Goal: Information Seeking & Learning: Learn about a topic

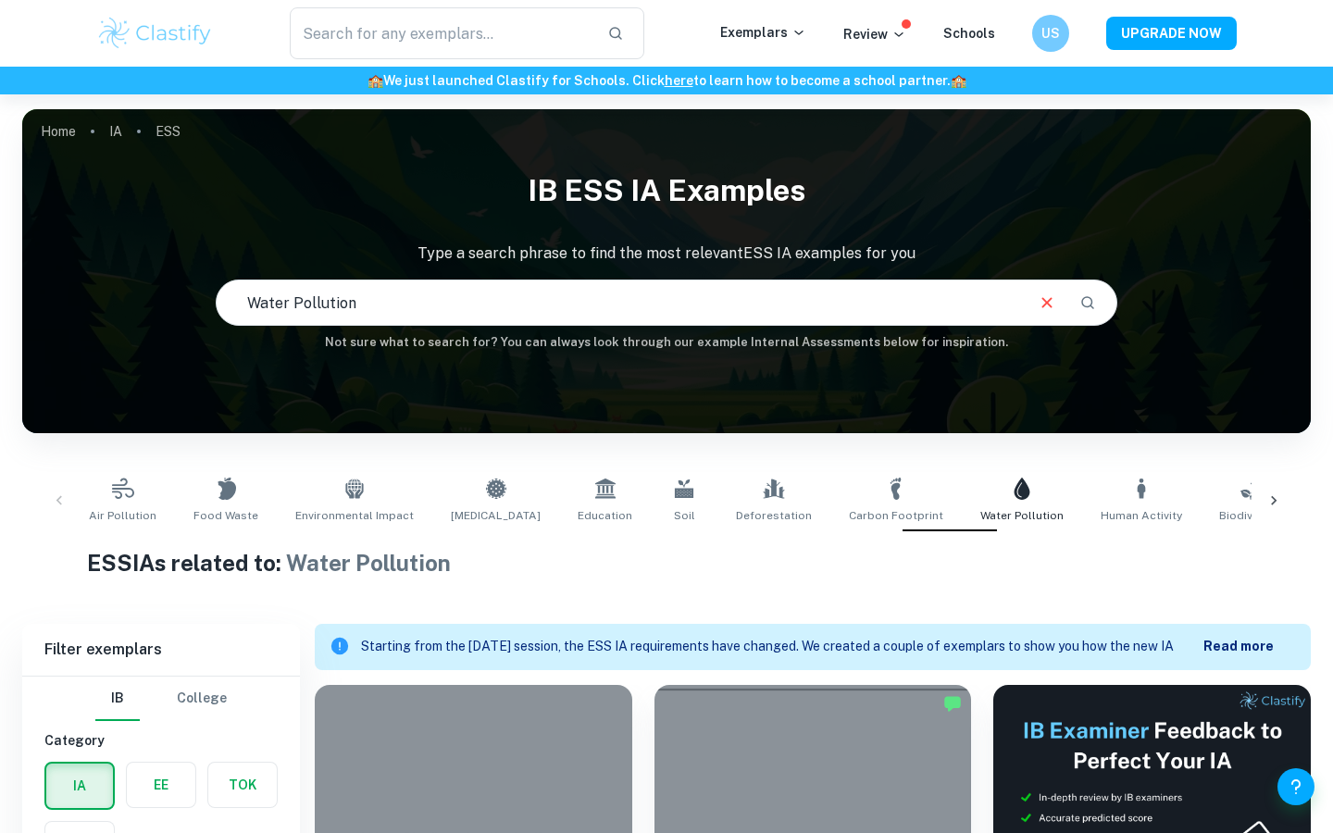
checkbox input "true"
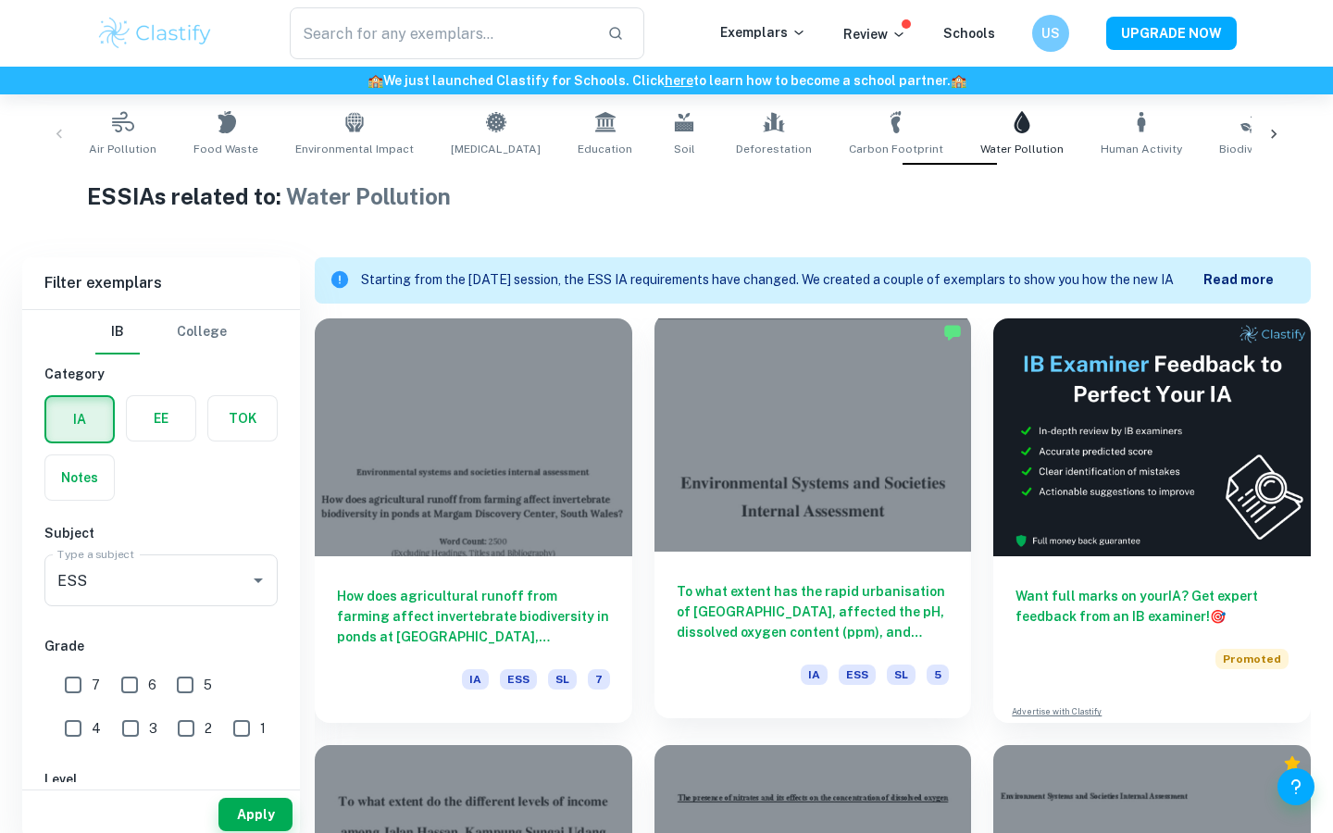
scroll to position [390, 0]
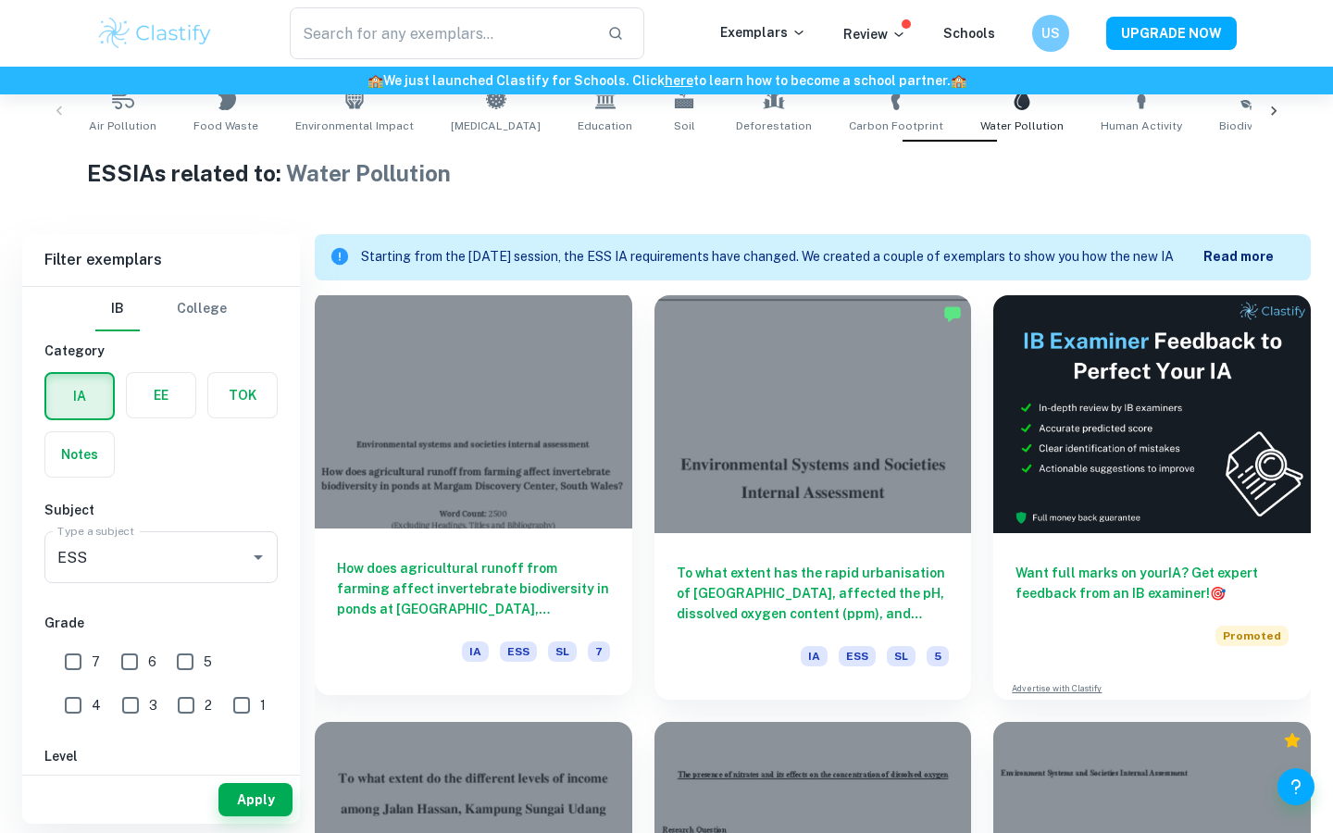
click at [562, 428] on div at bounding box center [474, 410] width 318 height 238
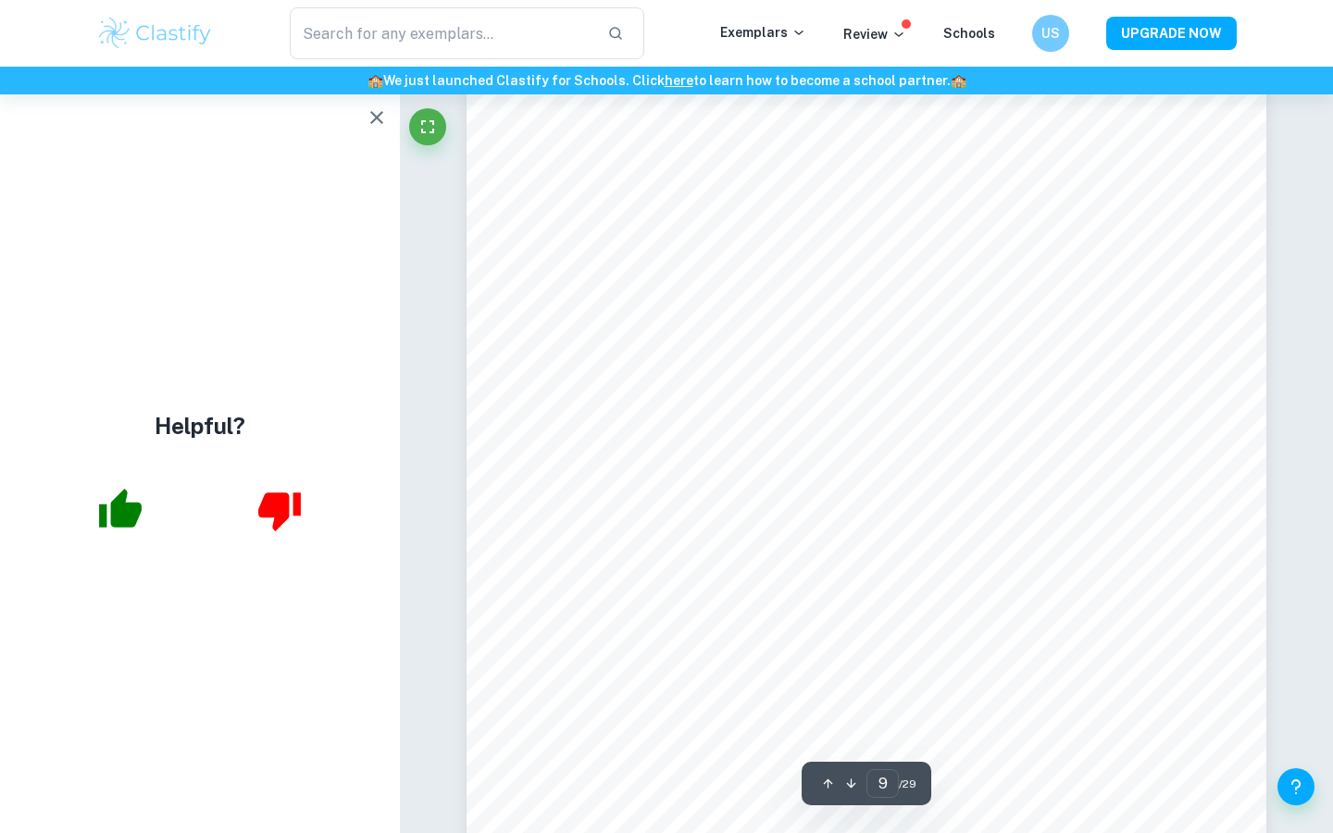
scroll to position [8775, 0]
type input "16"
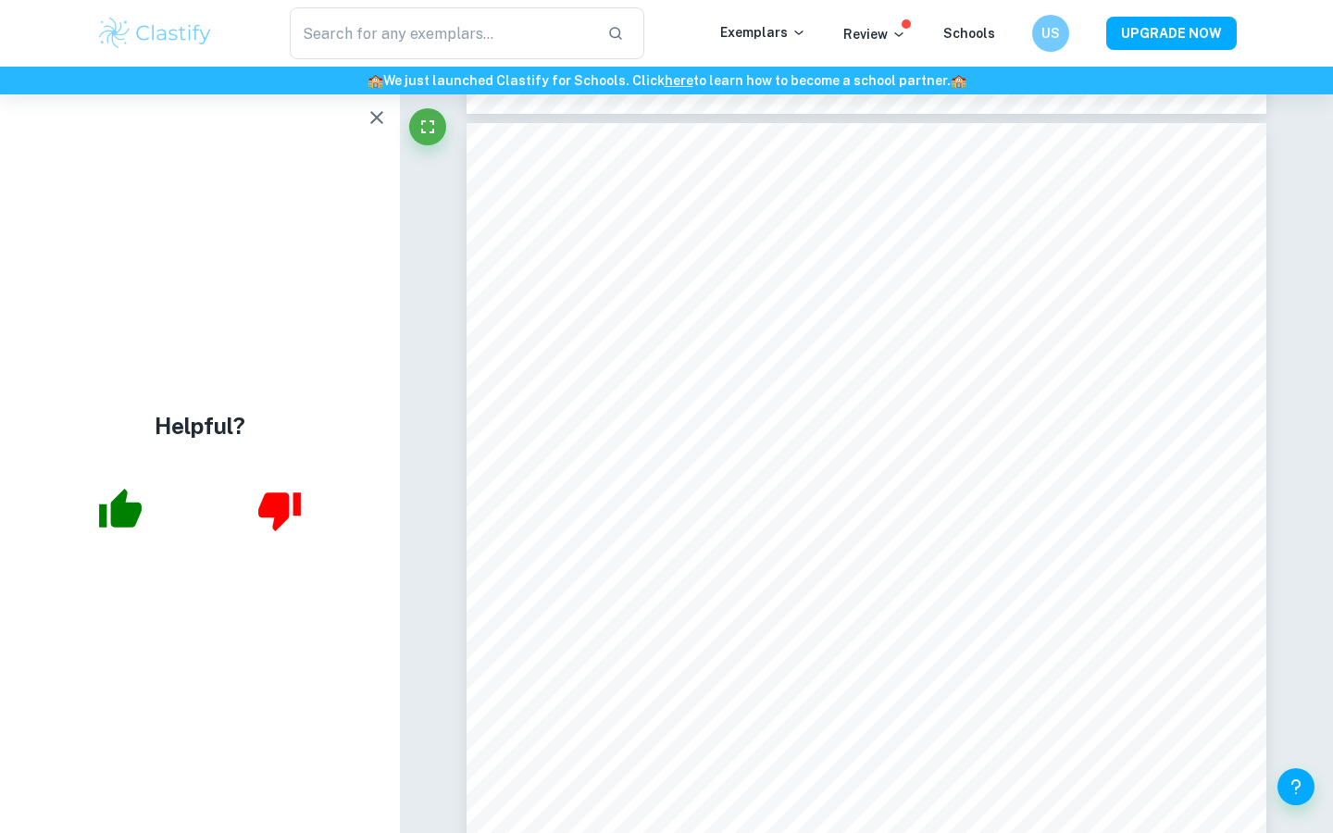
click at [200, 48] on img at bounding box center [155, 33] width 118 height 37
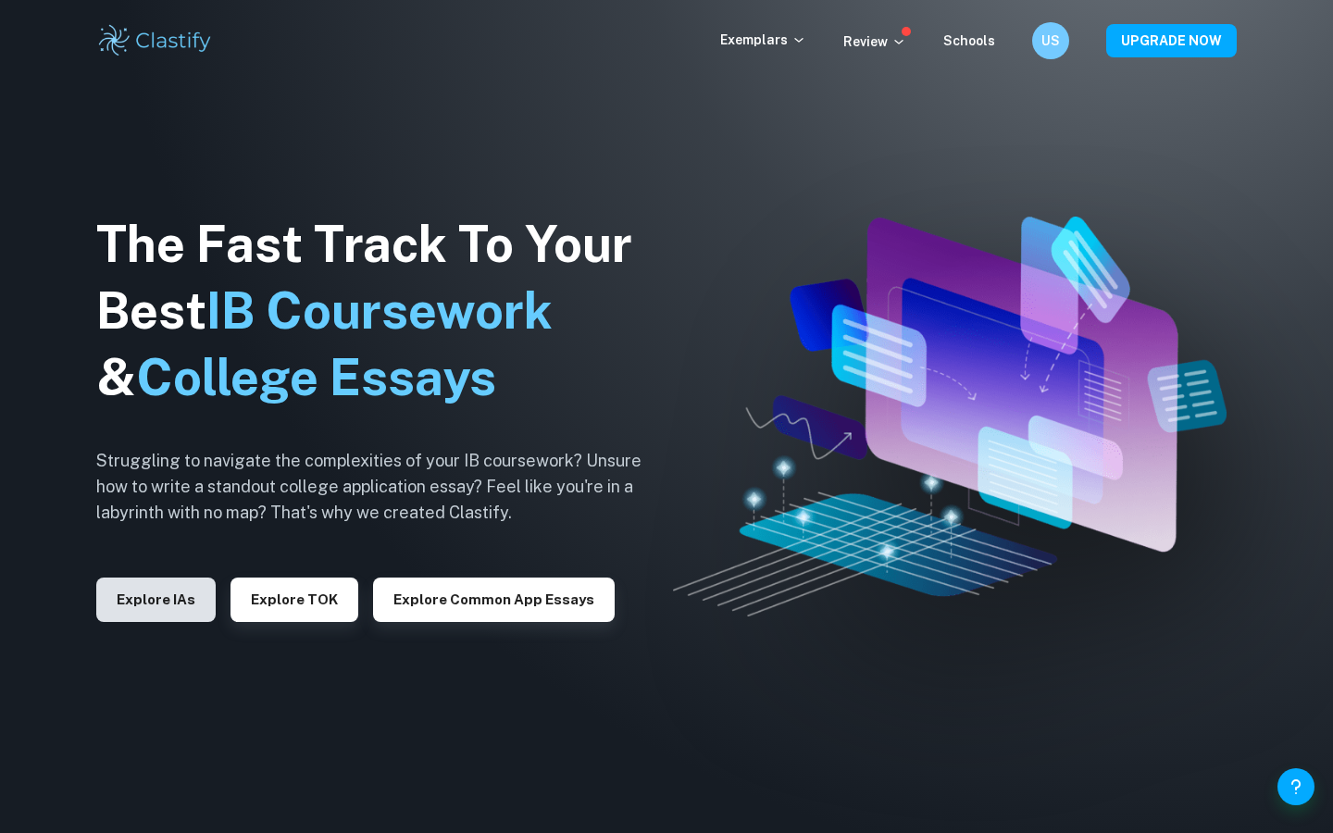
click at [183, 603] on button "Explore IAs" at bounding box center [155, 600] width 119 height 44
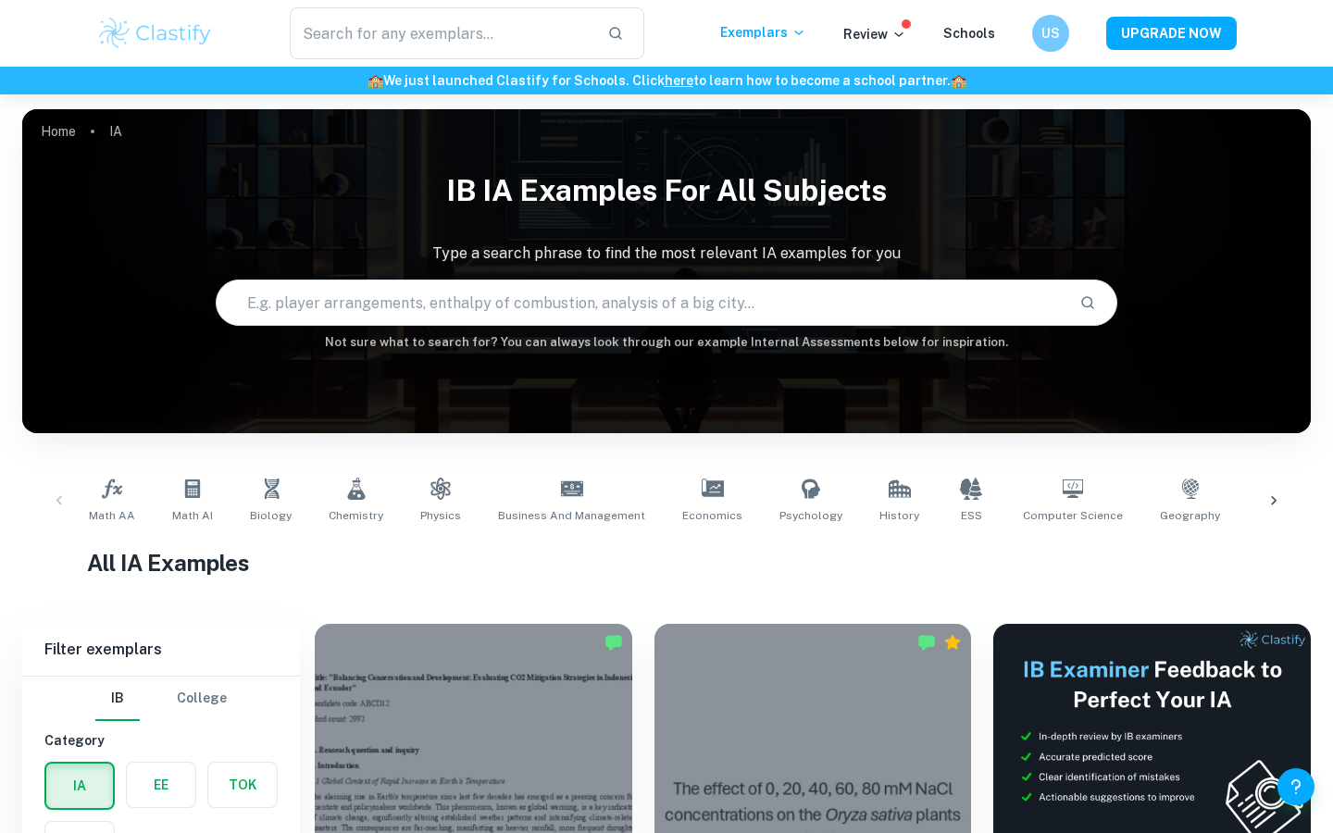
scroll to position [311, 0]
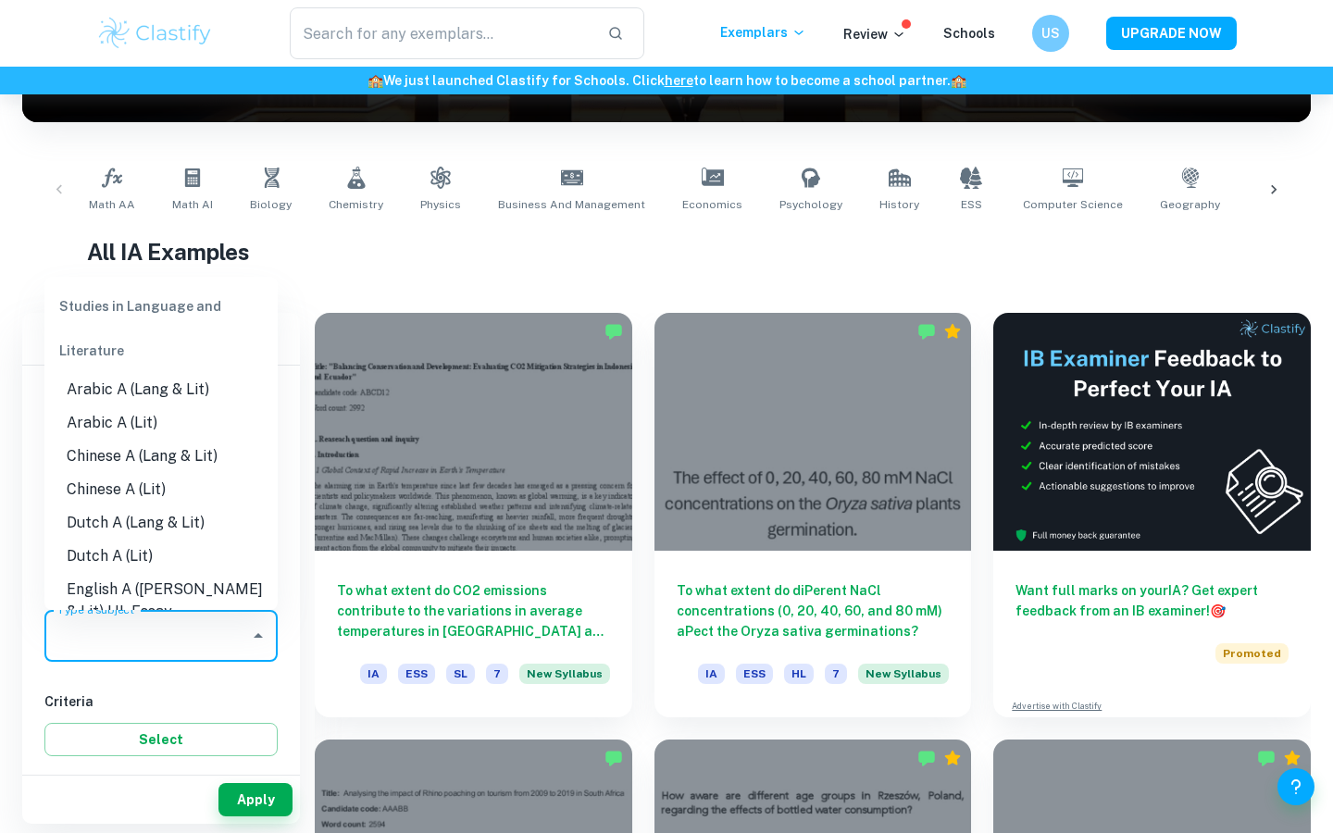
click at [203, 626] on input "Type a subject" at bounding box center [147, 635] width 189 height 35
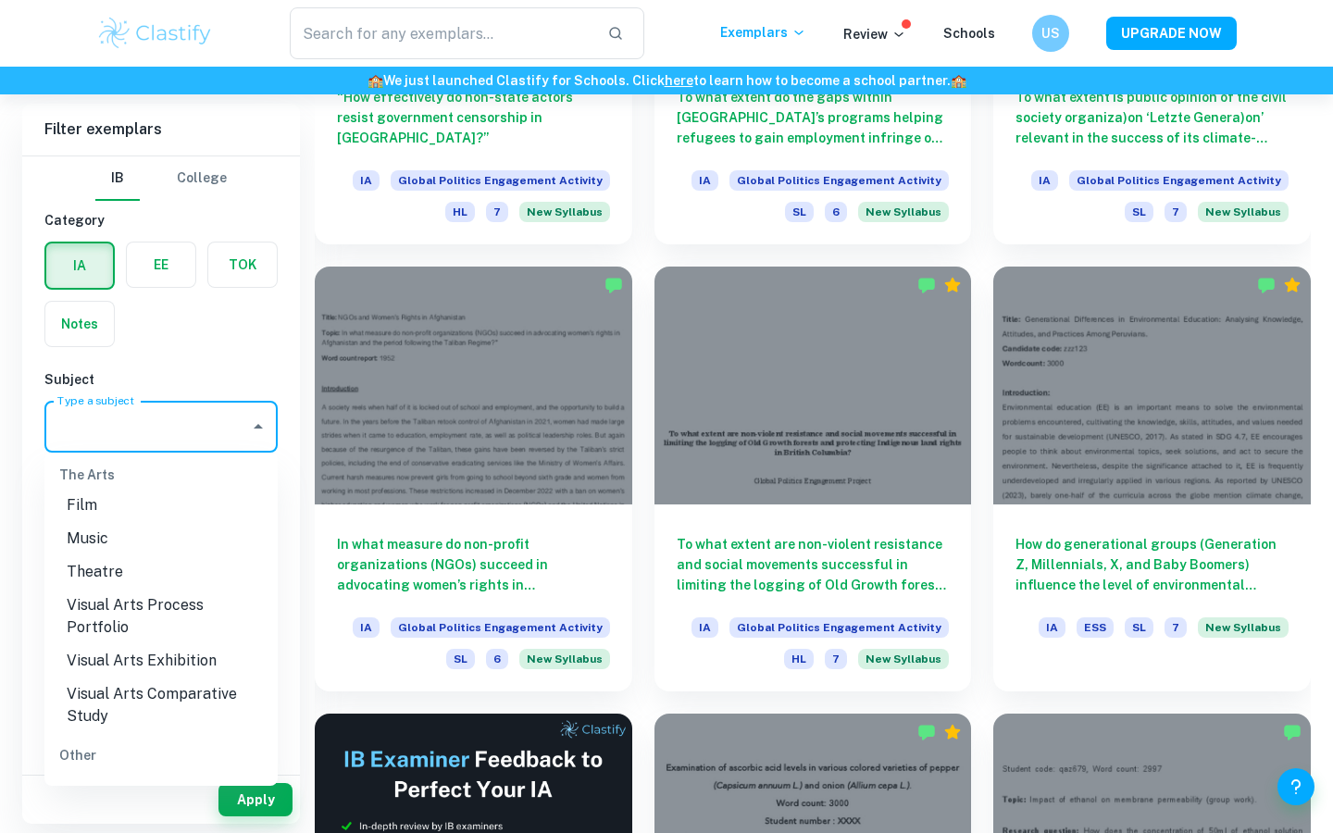
scroll to position [2725, 0]
click at [123, 778] on li "ESS" at bounding box center [160, 794] width 233 height 33
type input "ESS"
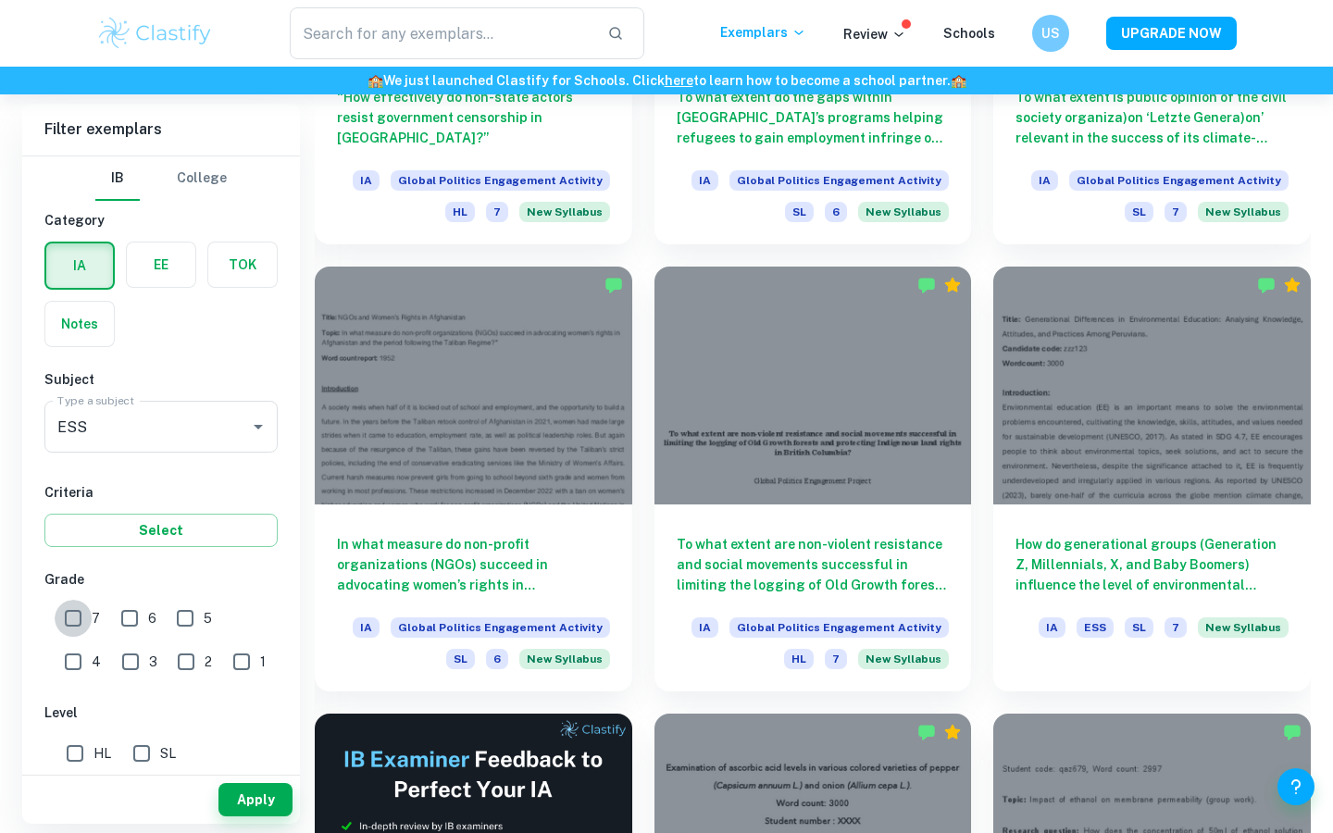
click at [73, 632] on input "7" at bounding box center [73, 618] width 37 height 37
checkbox input "true"
click at [140, 619] on input "6" at bounding box center [129, 618] width 37 height 37
checkbox input "true"
click at [251, 785] on button "Apply" at bounding box center [255, 799] width 74 height 33
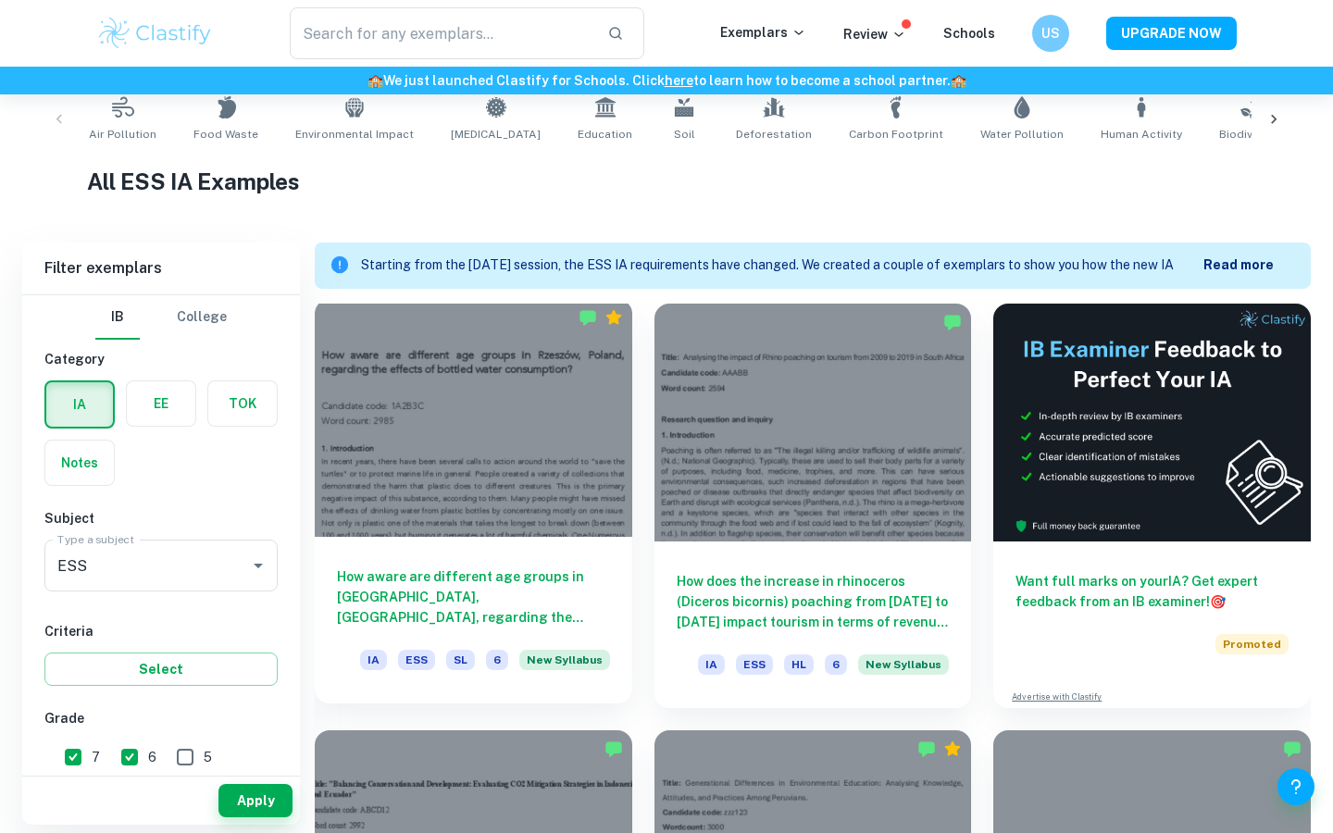
scroll to position [382, 0]
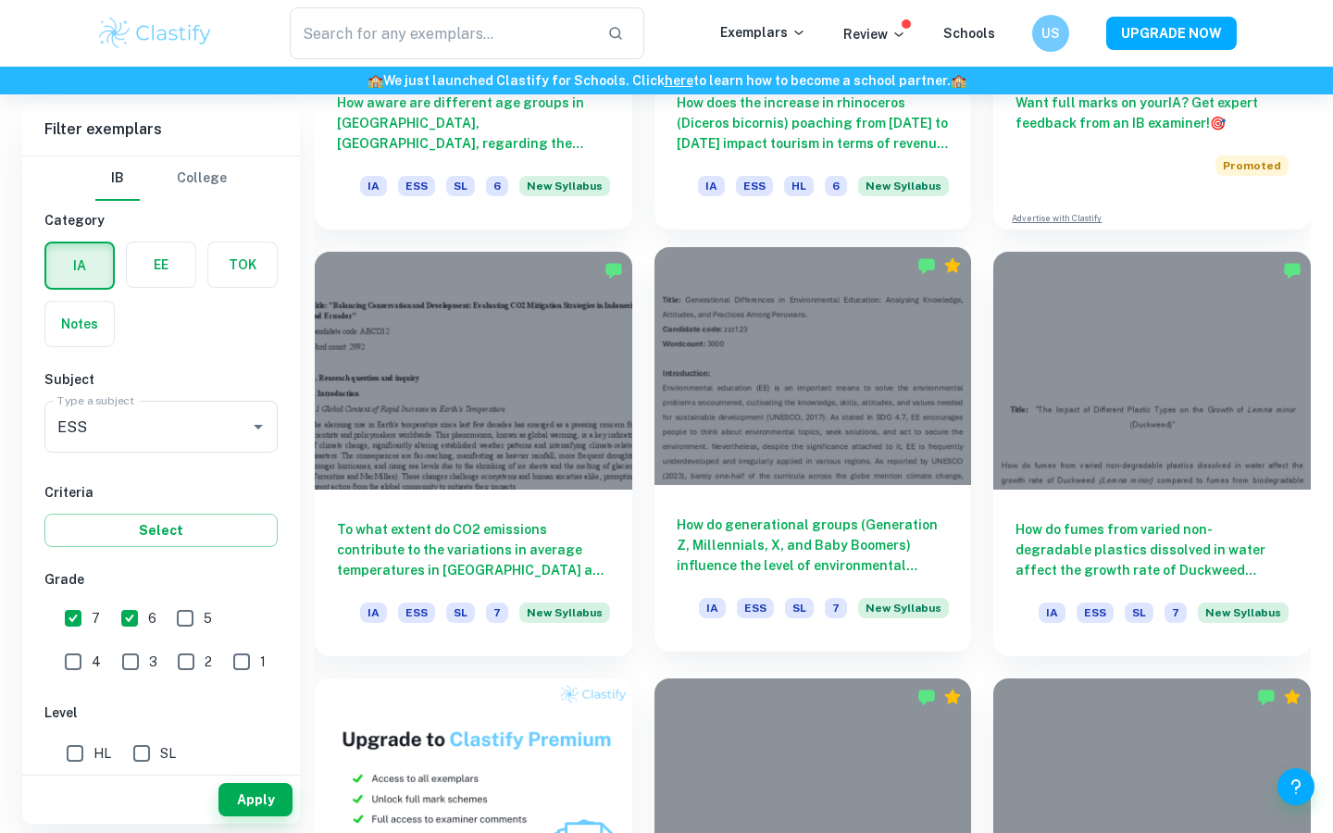
scroll to position [865, 0]
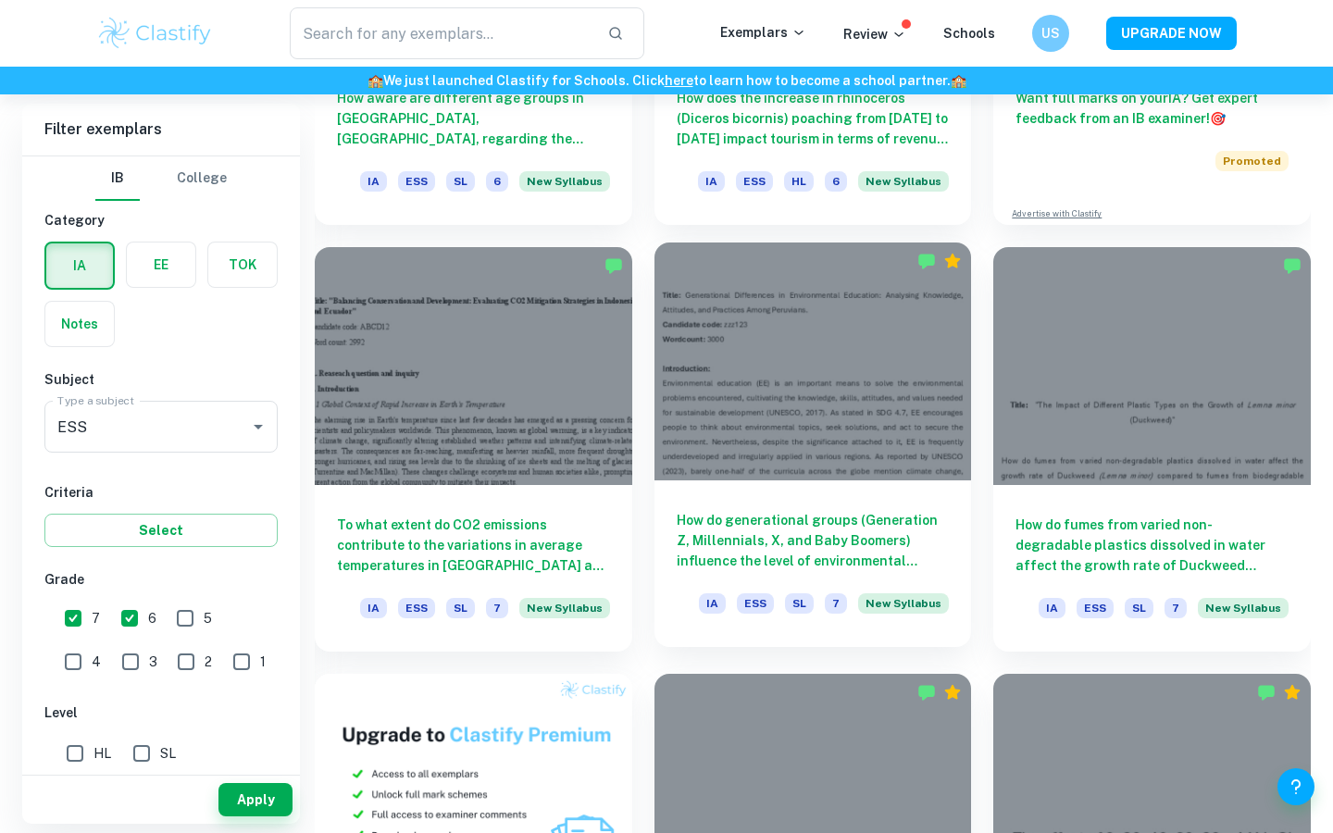
click at [806, 551] on h6 "How do generational groups (Generation Z, Millennials, X, and Baby Boomers) inf…" at bounding box center [813, 540] width 273 height 61
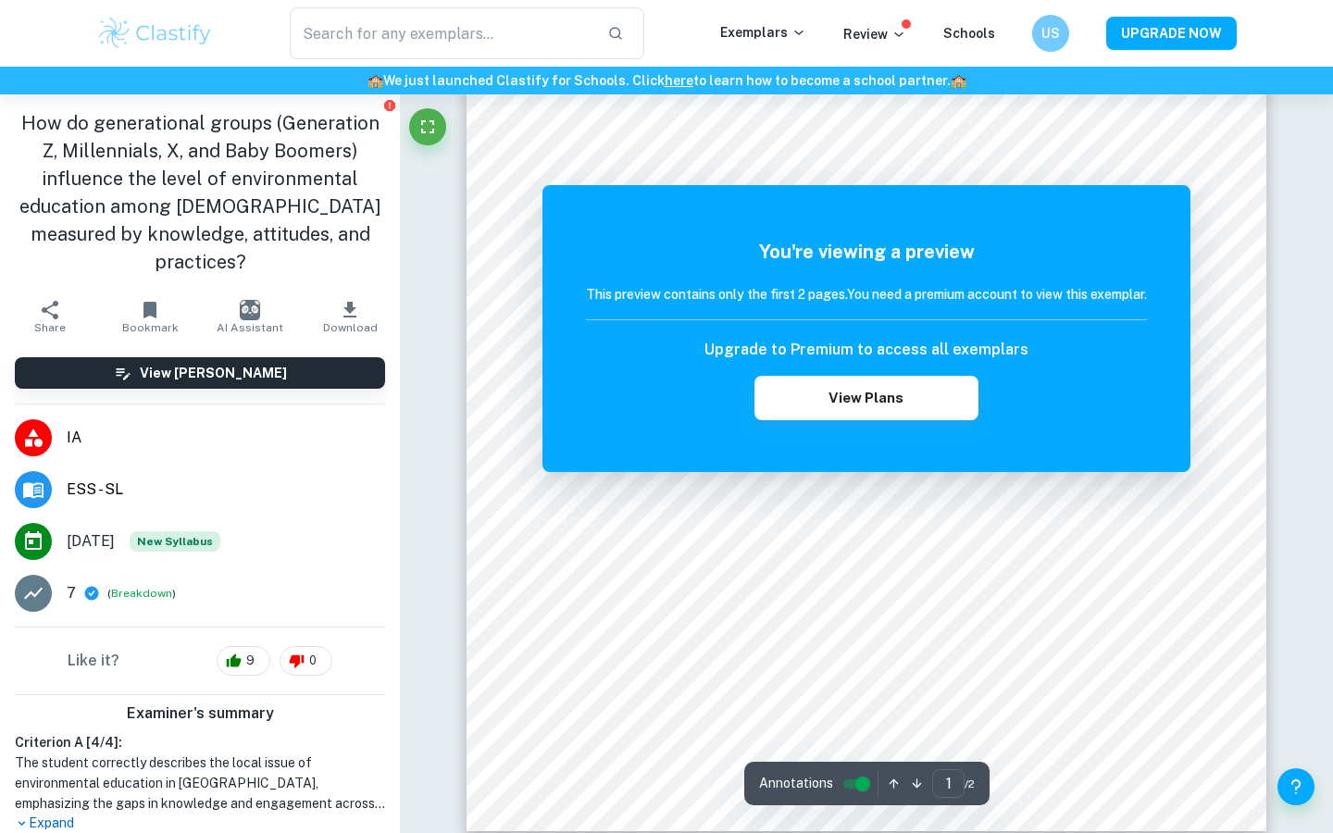
scroll to position [126, 0]
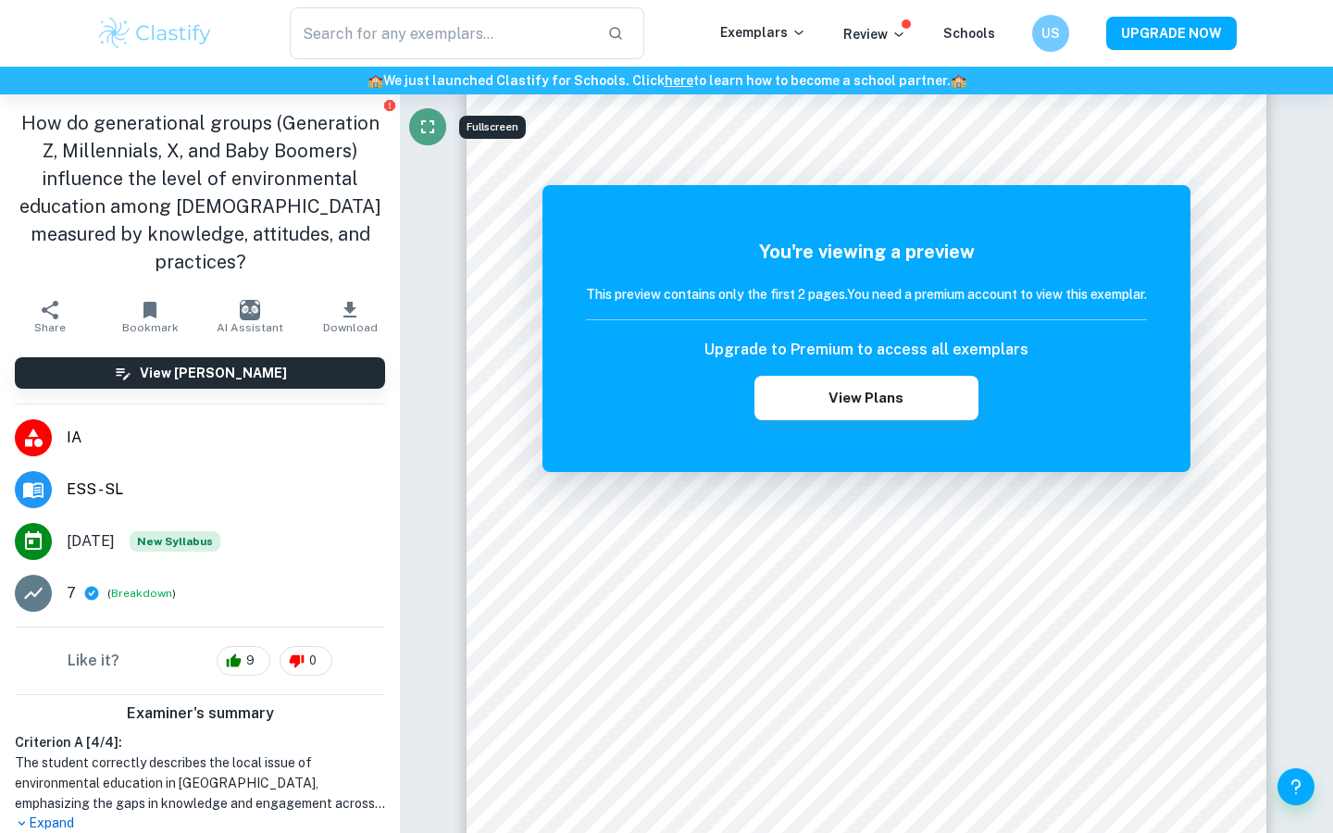
click at [427, 132] on icon "Fullscreen" at bounding box center [428, 127] width 22 height 22
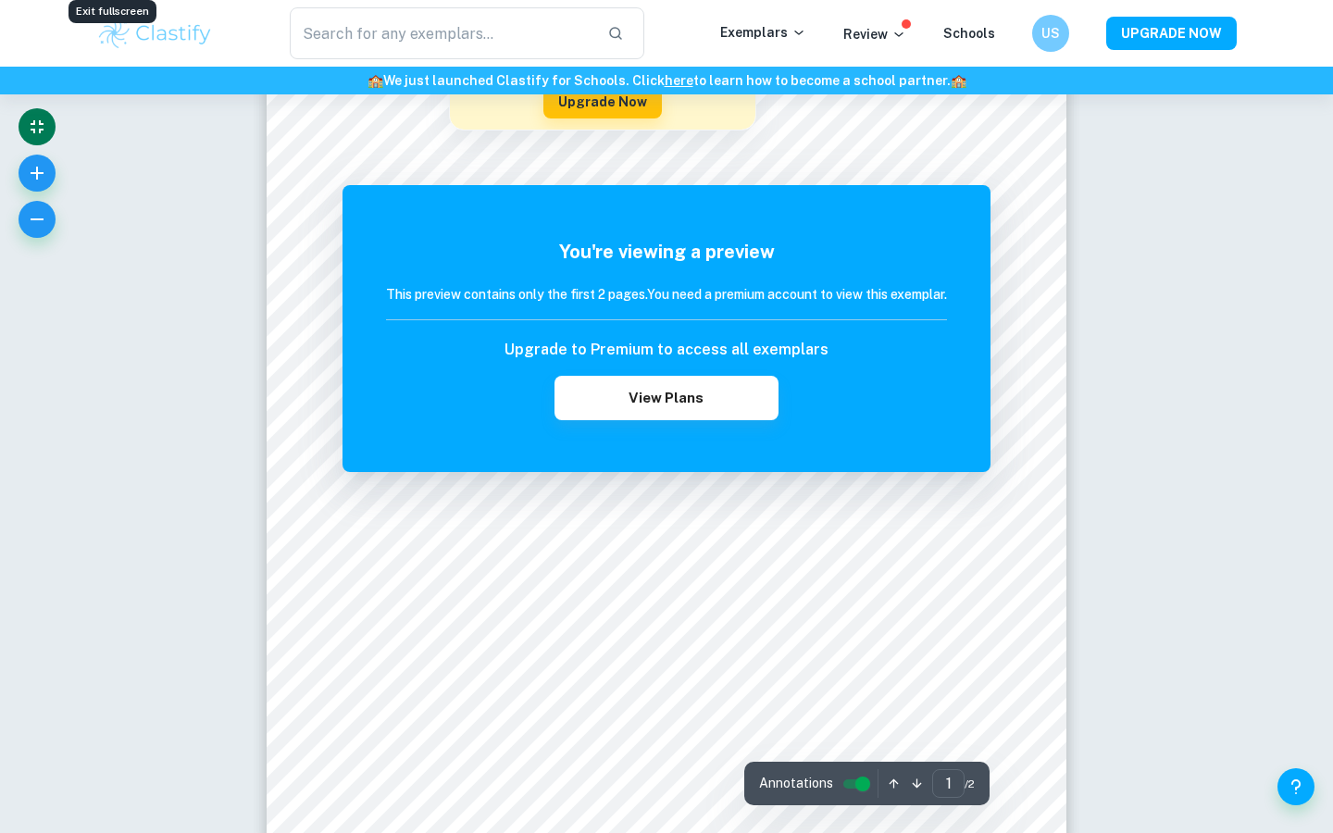
scroll to position [712, 0]
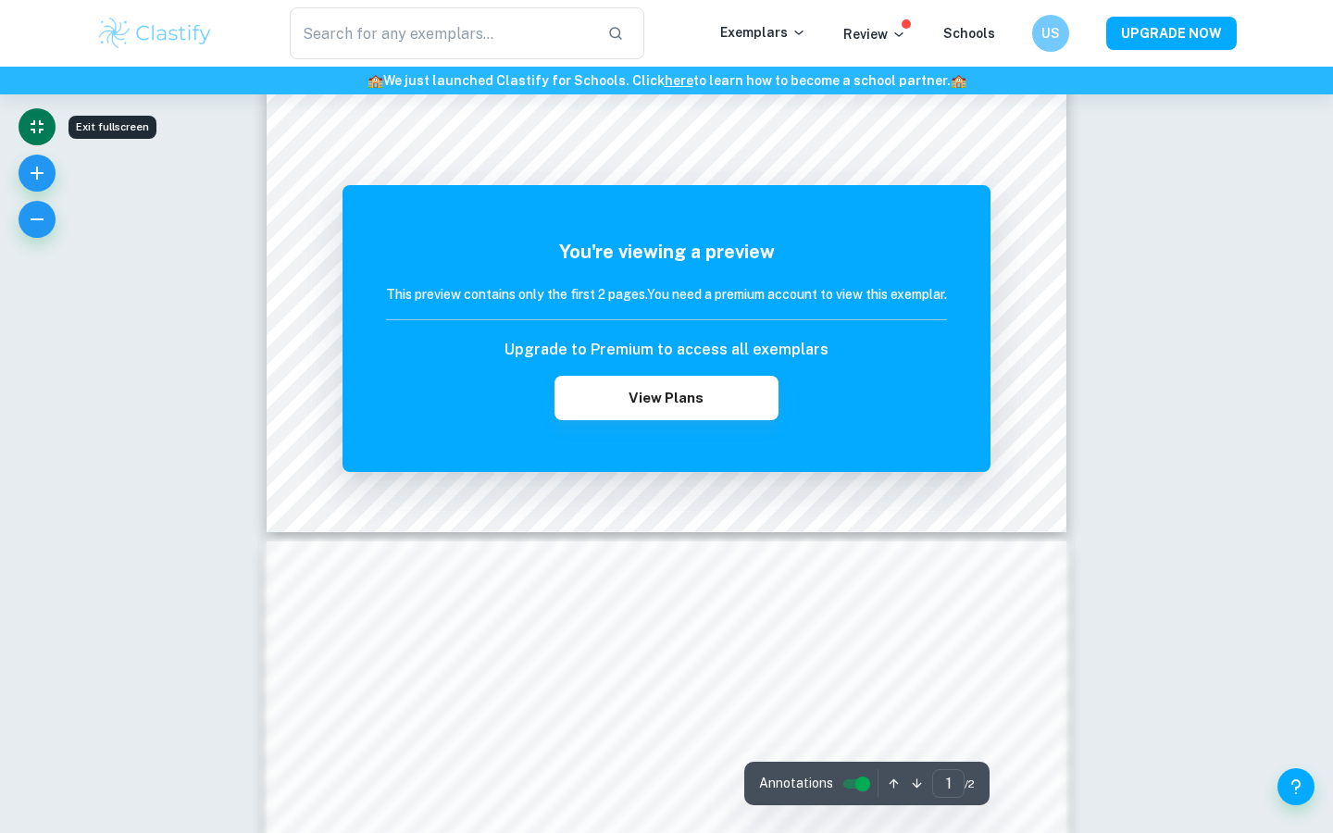
click at [39, 130] on icon "Exit fullscreen" at bounding box center [37, 126] width 13 height 13
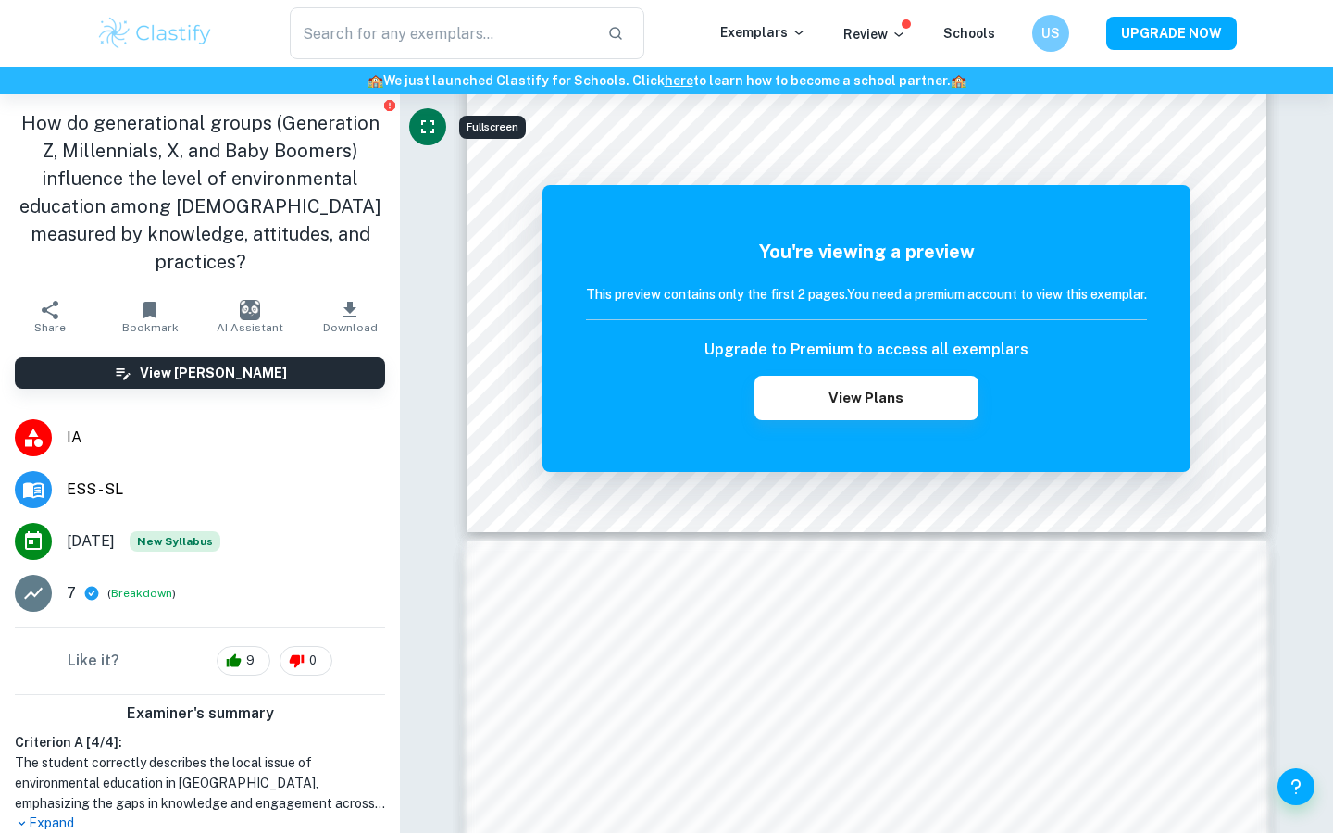
click at [181, 44] on img at bounding box center [155, 33] width 118 height 37
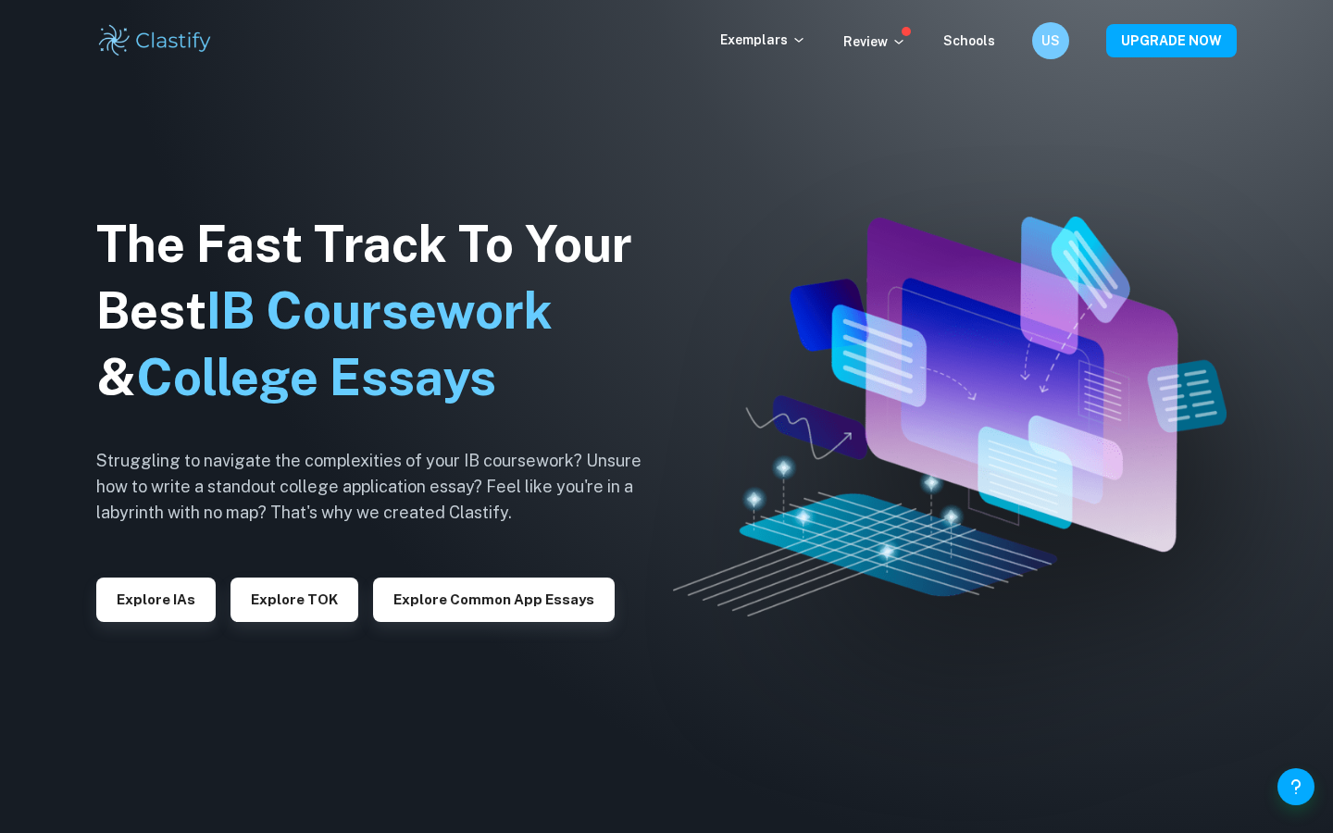
click at [174, 621] on div "The Fast Track To Your Best IB Coursework & College Essays Struggling to naviga…" at bounding box center [383, 416] width 574 height 633
click at [177, 592] on button "Explore IAs" at bounding box center [155, 600] width 119 height 44
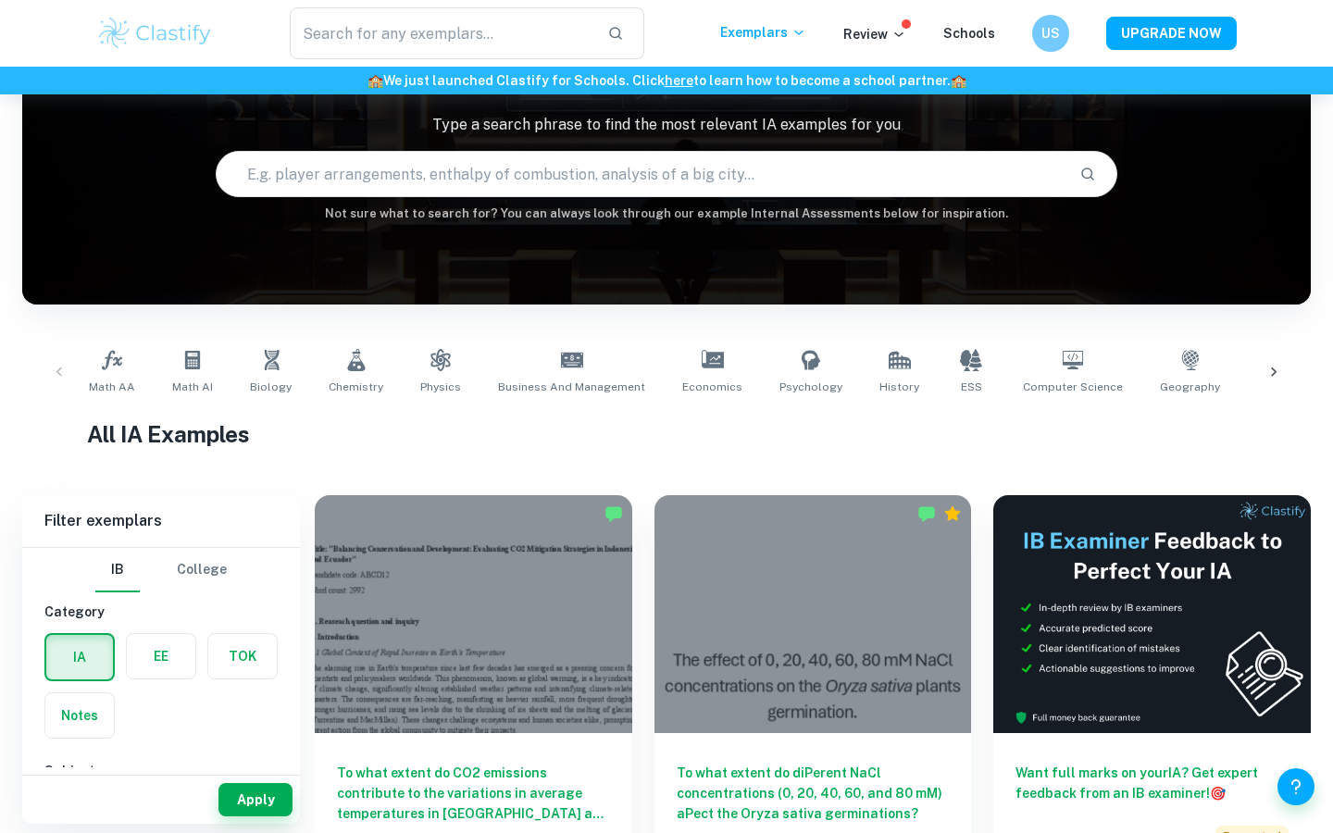
scroll to position [304, 0]
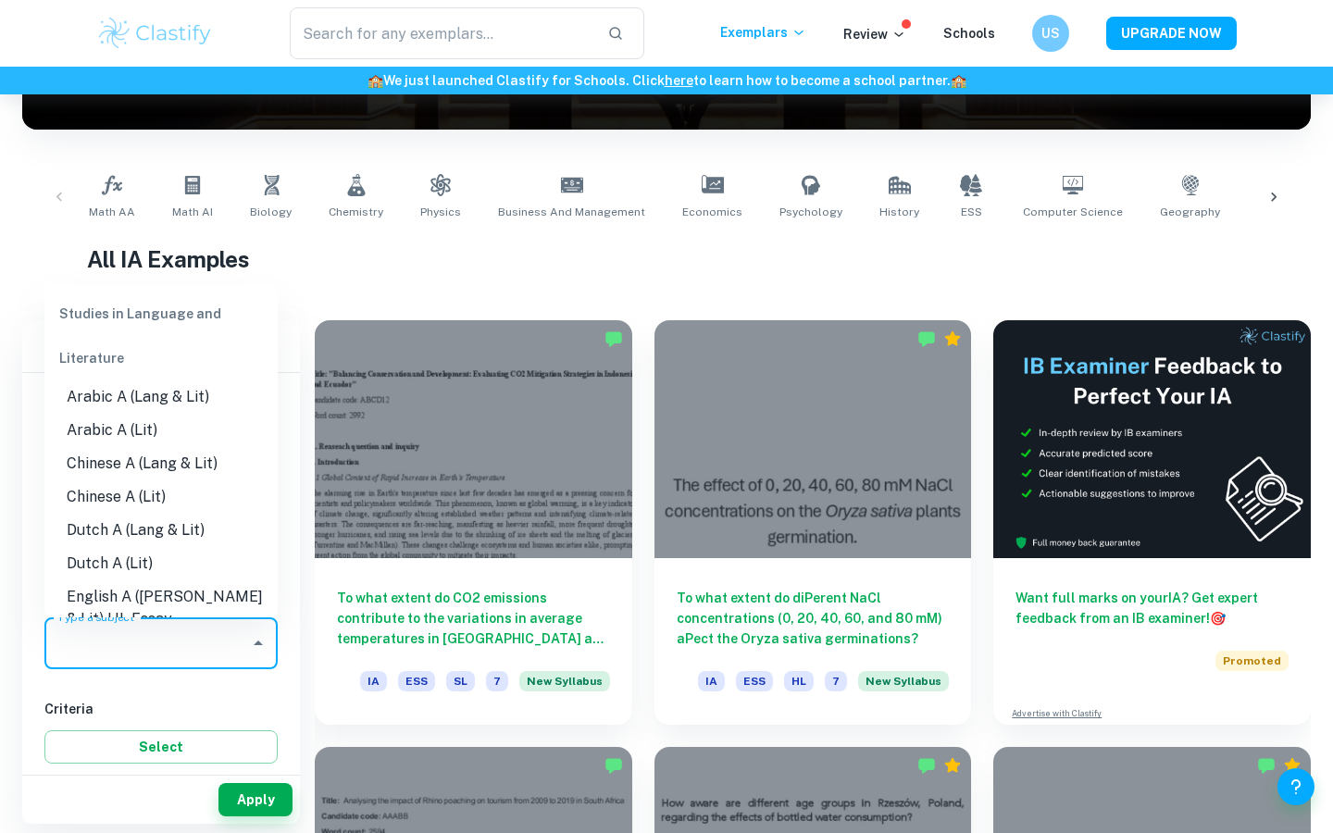
click at [227, 646] on input "Type a subject" at bounding box center [147, 643] width 189 height 35
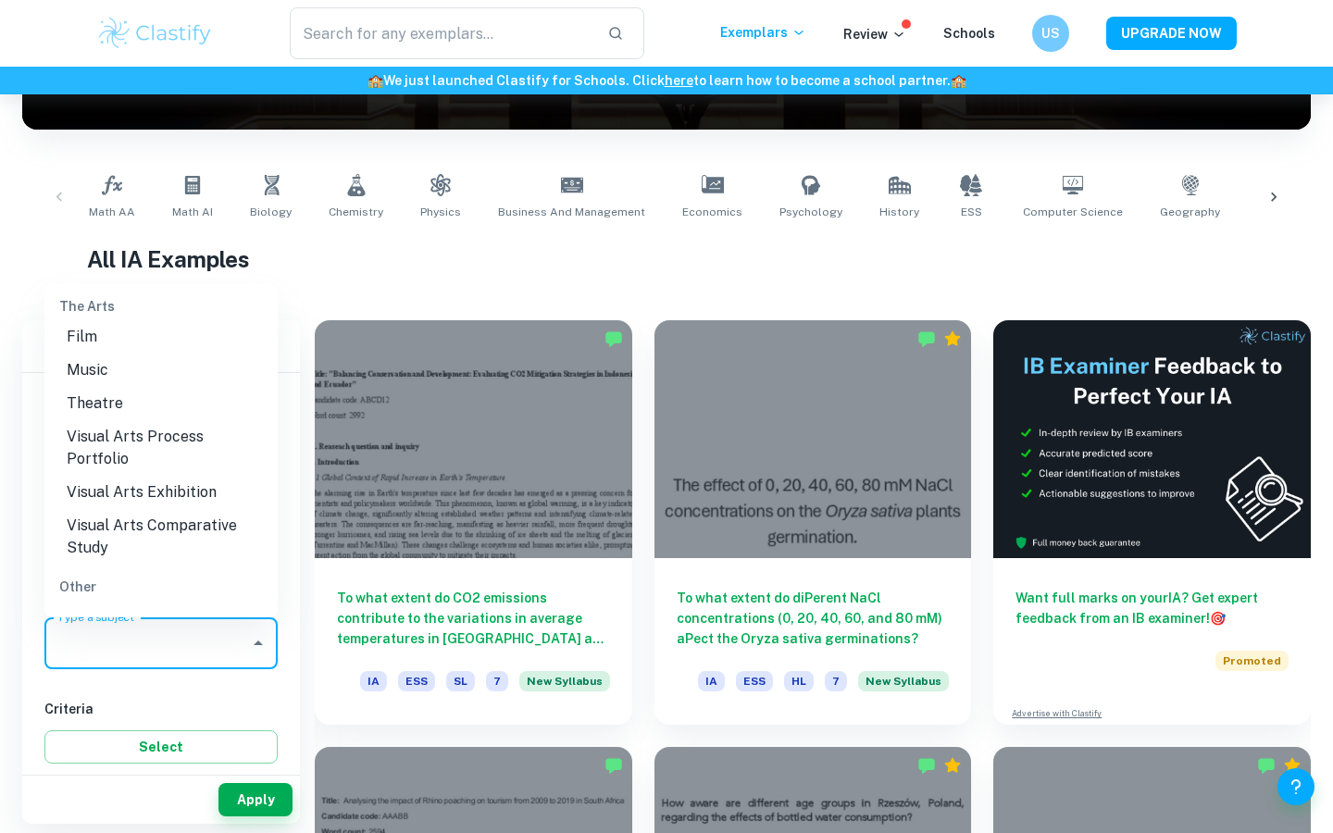
scroll to position [2725, 0]
click at [168, 610] on li "ESS" at bounding box center [160, 626] width 233 height 33
type input "ESS"
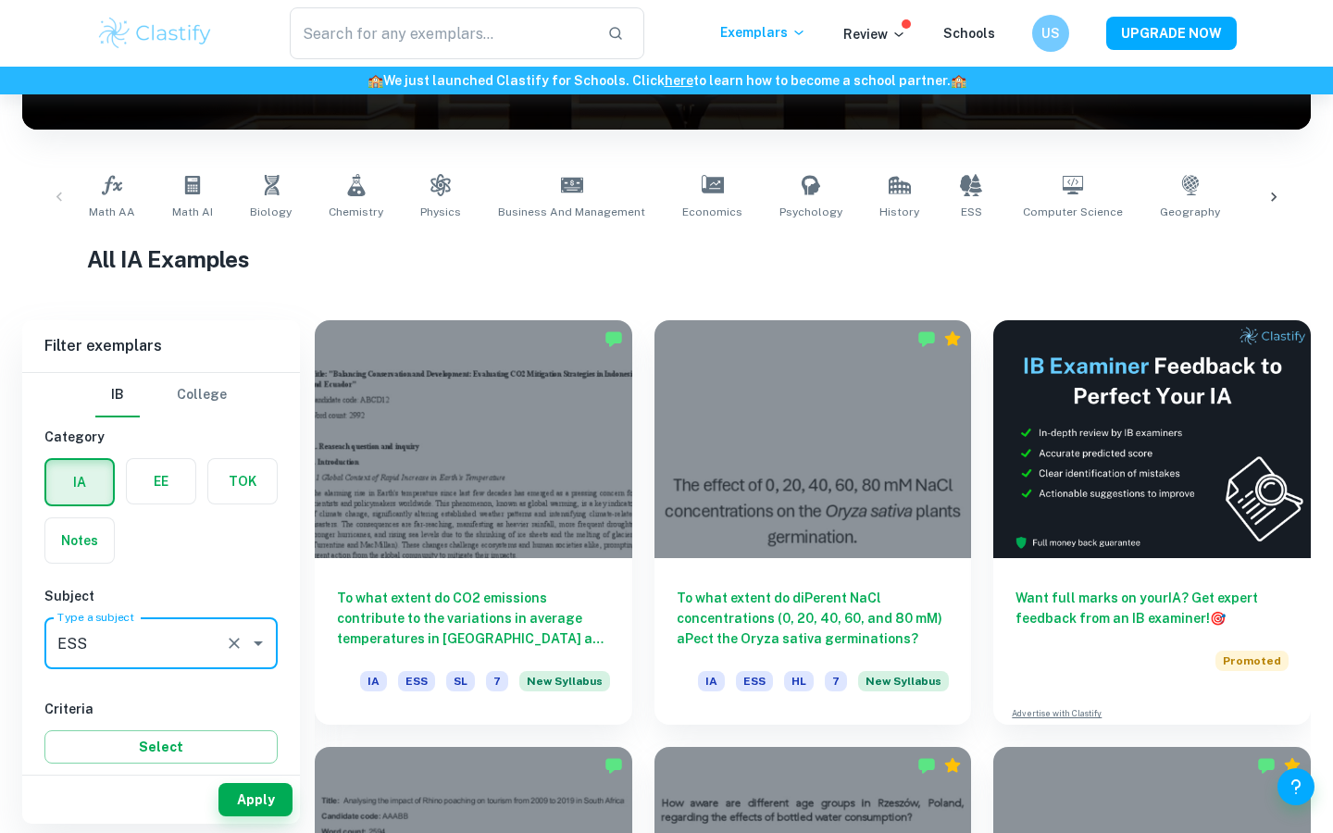
click at [245, 407] on div "[GEOGRAPHIC_DATA]" at bounding box center [160, 395] width 233 height 44
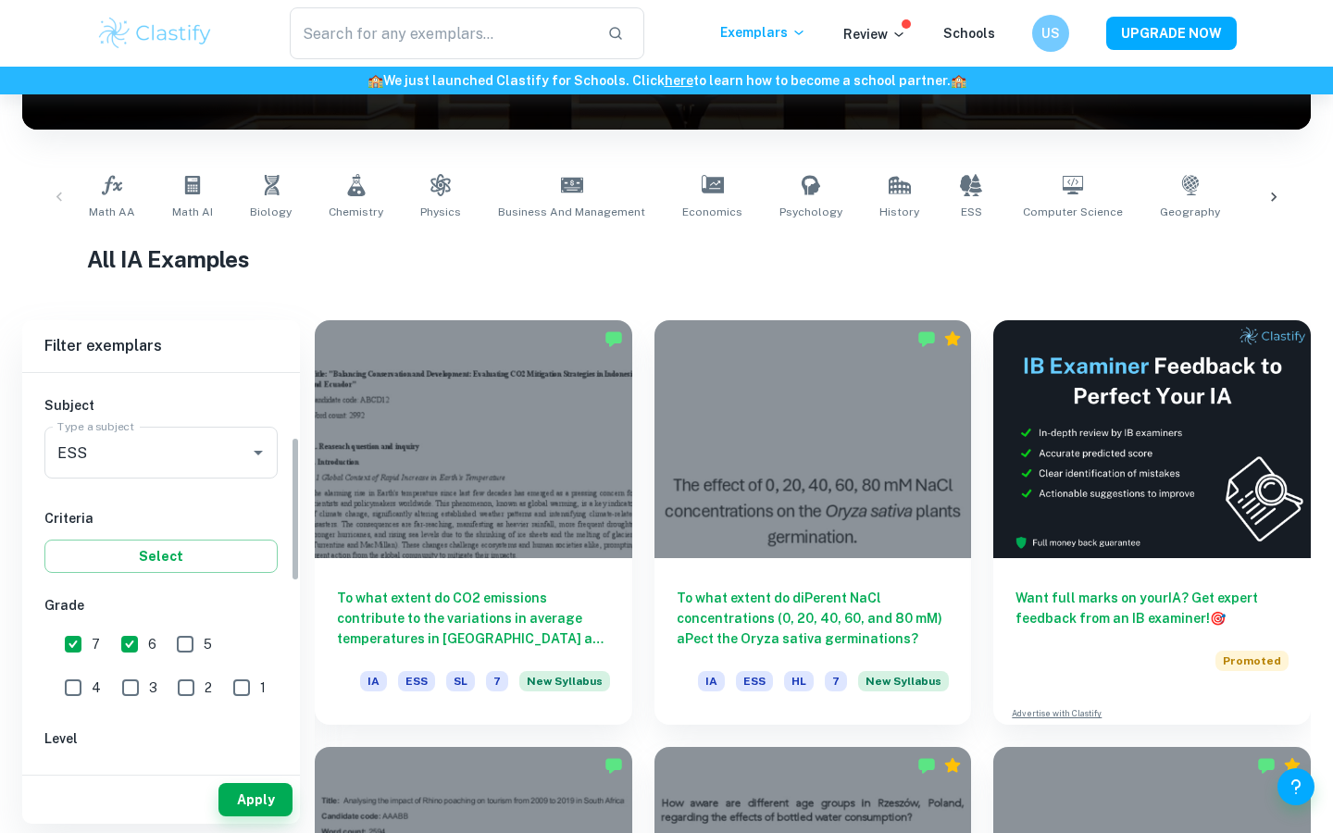
scroll to position [203, 0]
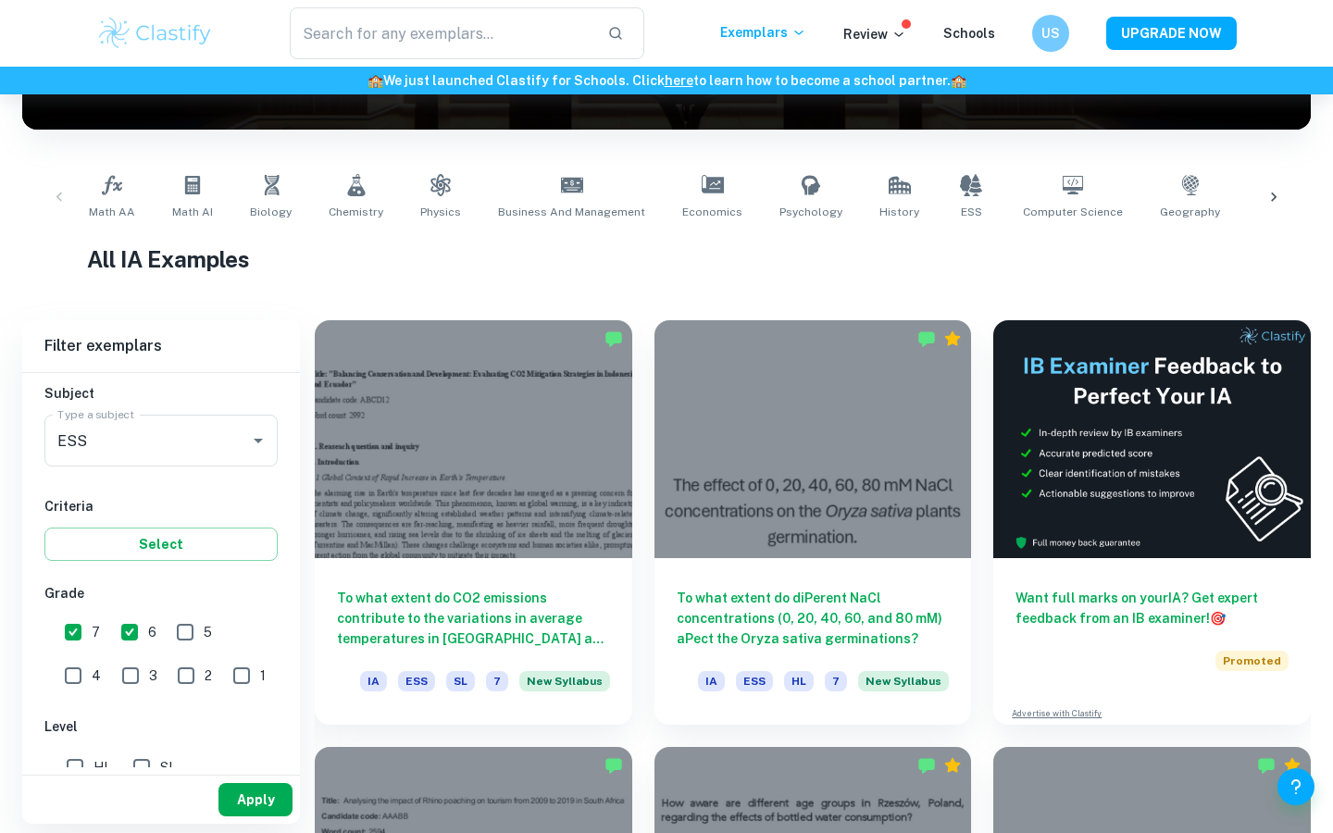
click at [242, 796] on button "Apply" at bounding box center [255, 799] width 74 height 33
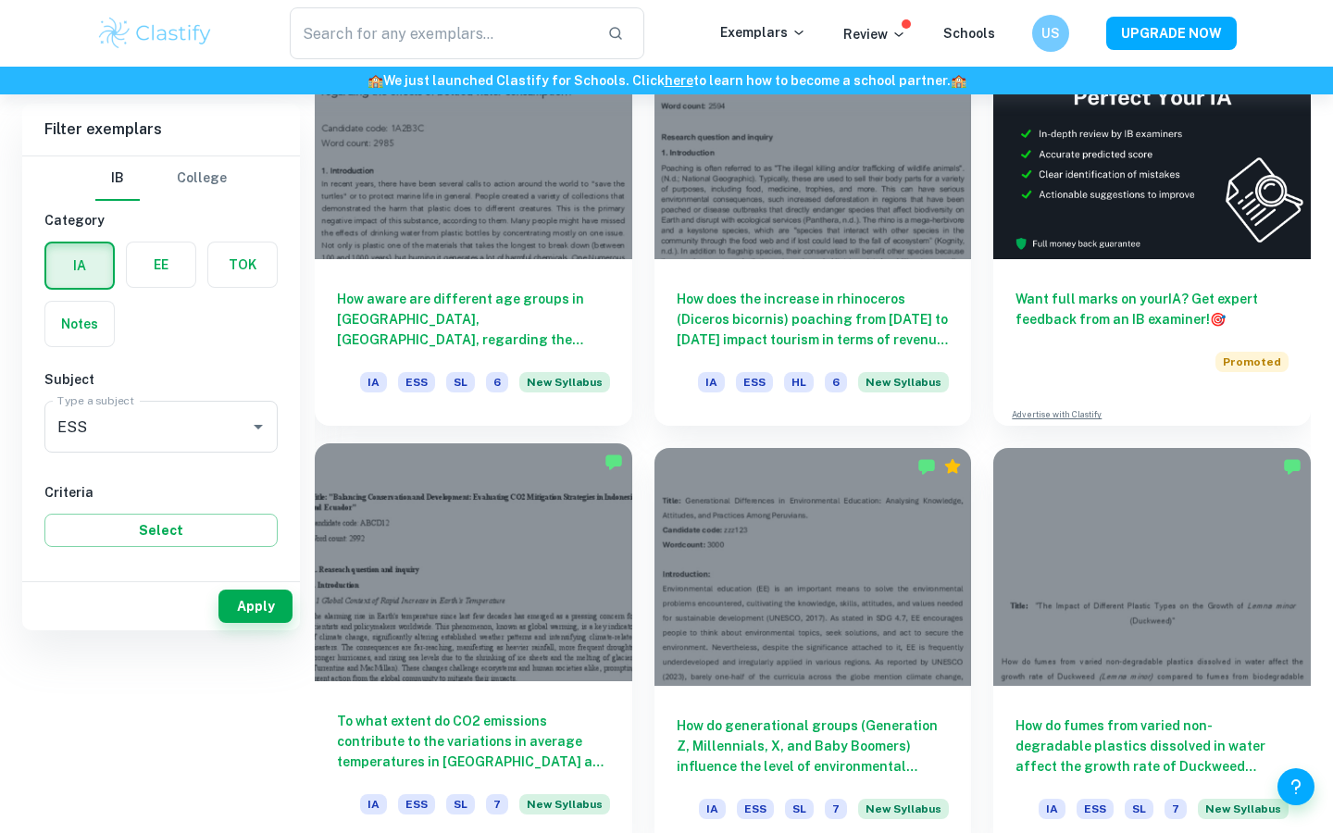
scroll to position [253, 0]
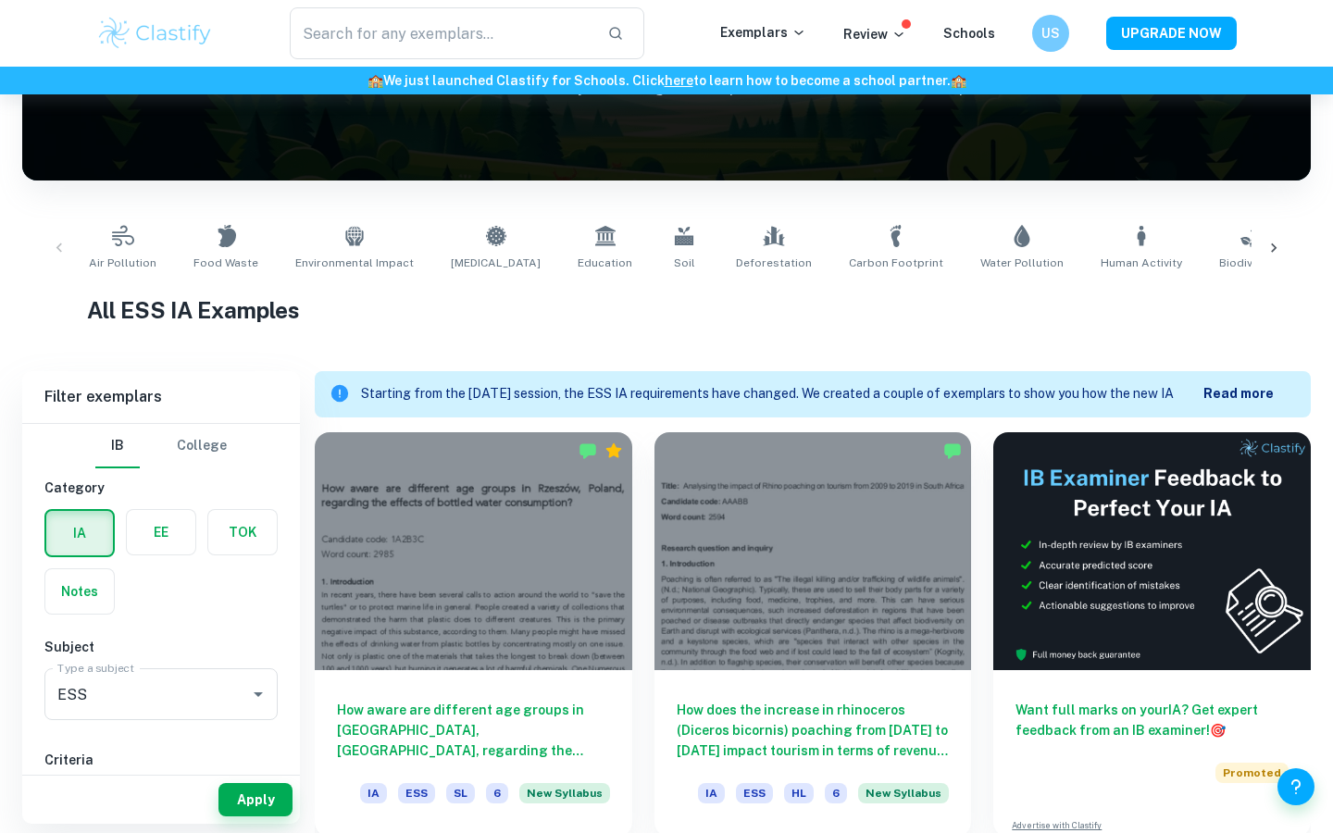
click at [980, 259] on span "Water Pollution" at bounding box center [1021, 263] width 83 height 17
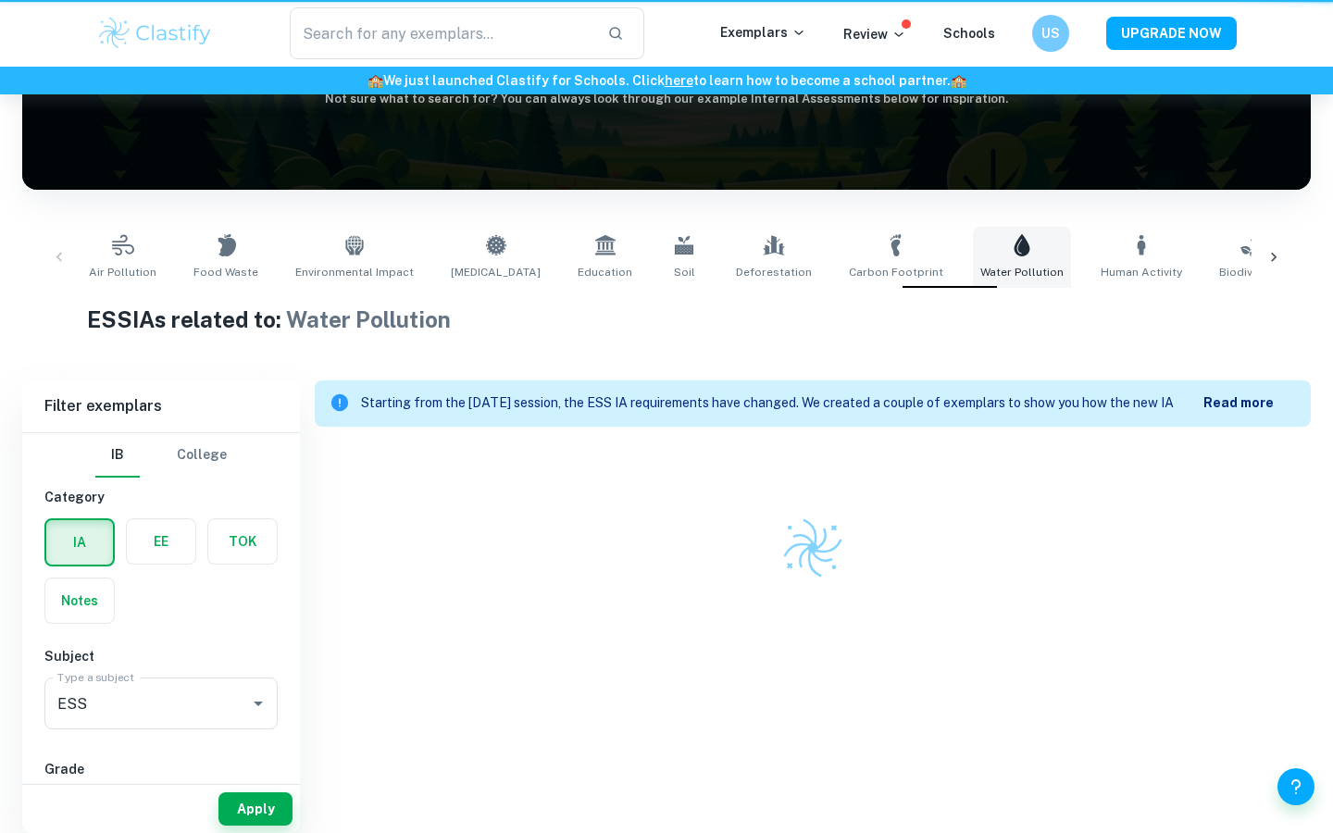
type input "Water Pollution"
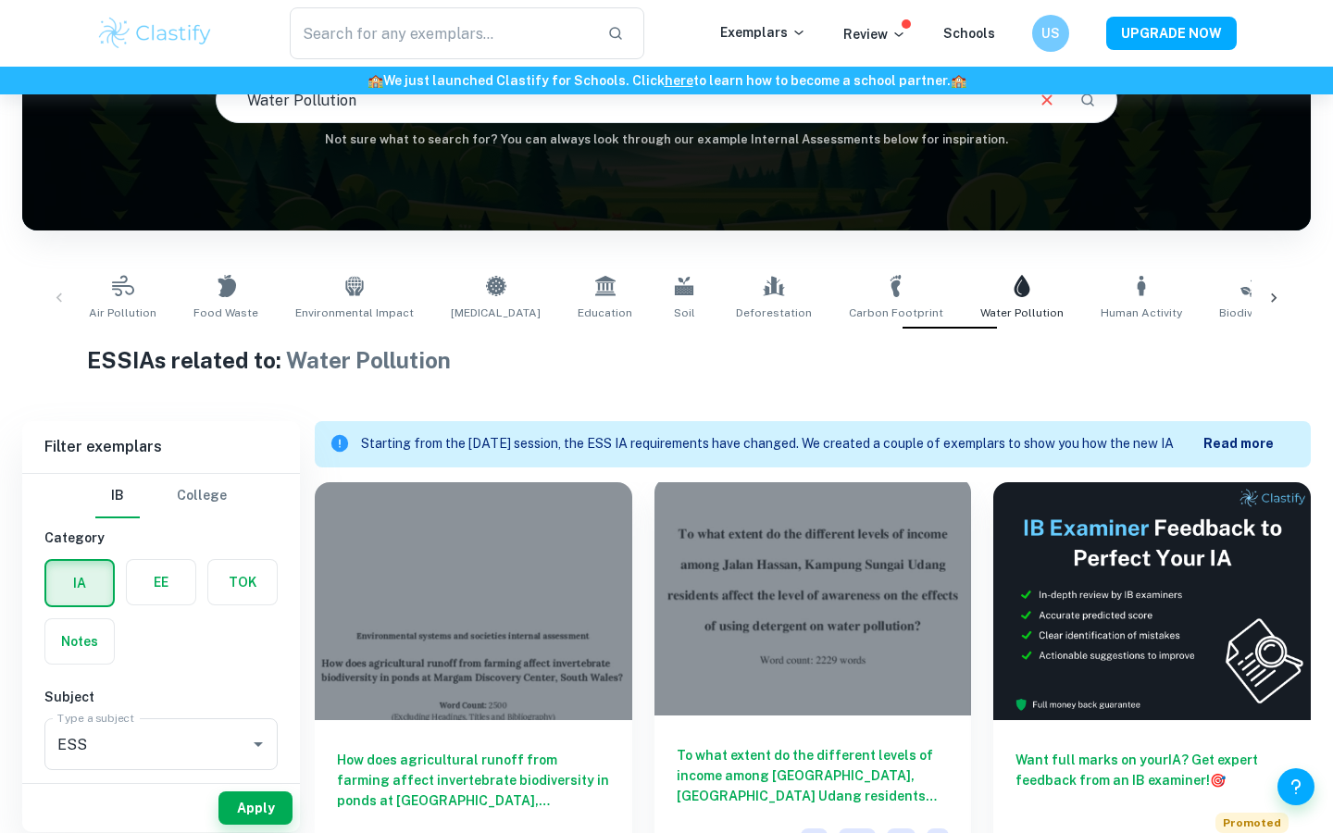
scroll to position [222, 0]
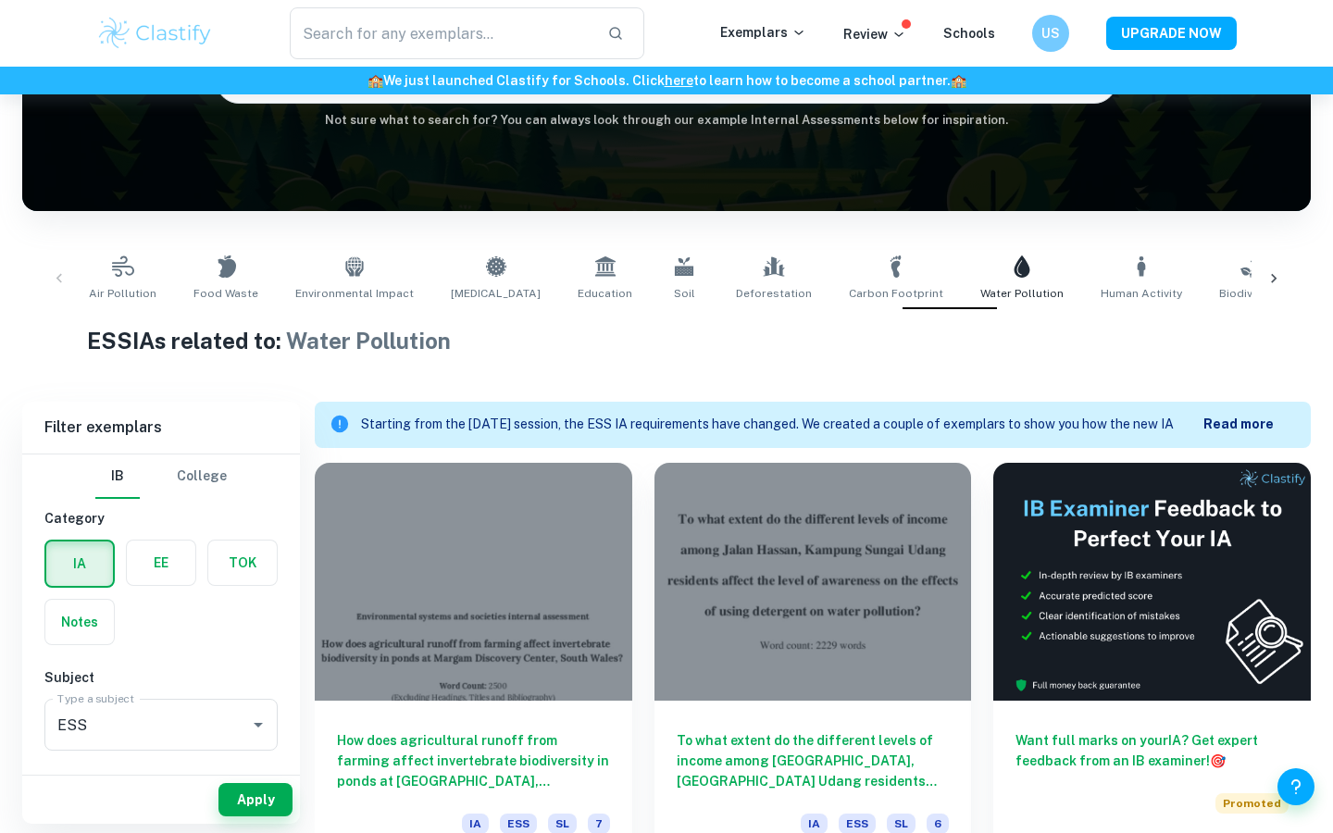
click at [1274, 276] on icon at bounding box center [1274, 278] width 6 height 9
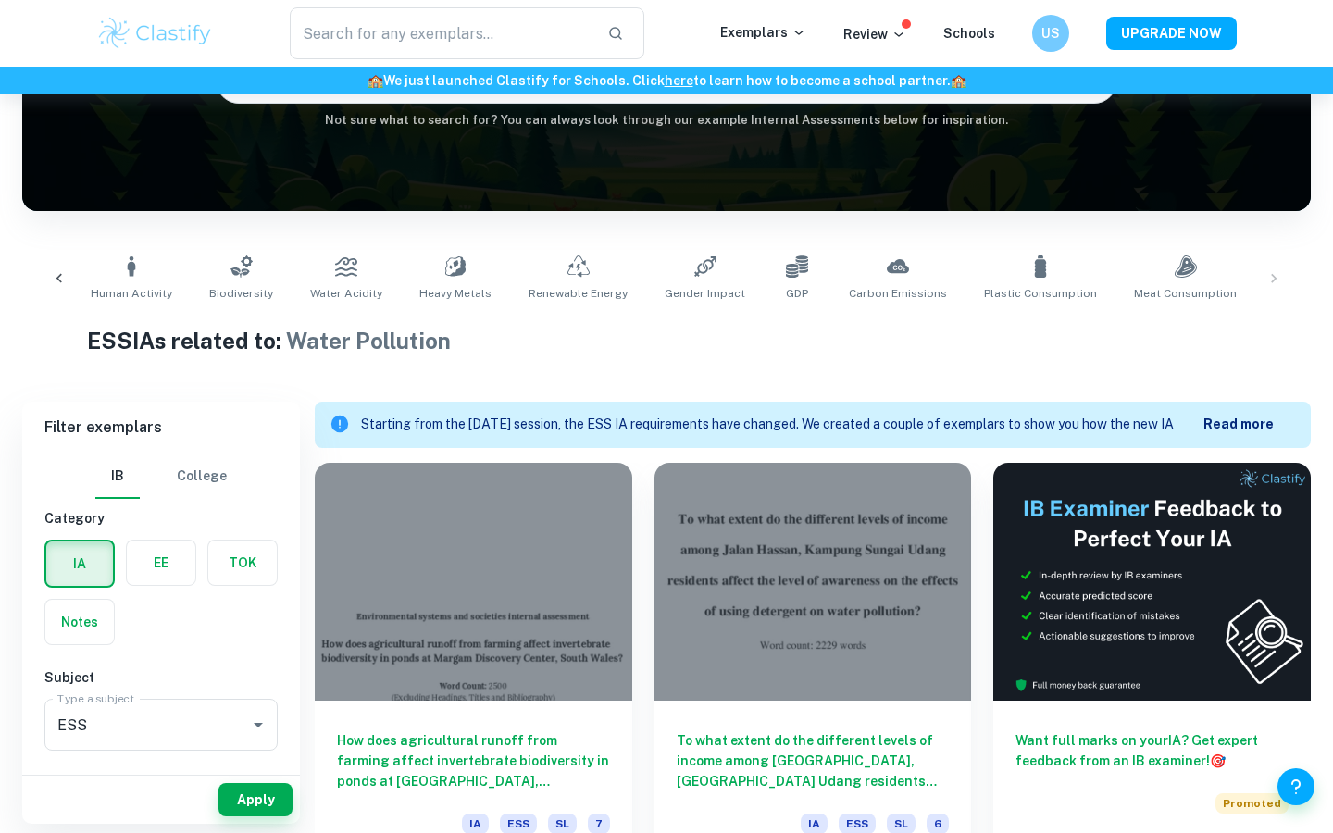
scroll to position [0, 1010]
click at [842, 359] on div "ESS IAs related to: Water Pollution" at bounding box center [667, 344] width 1160 height 41
click at [844, 358] on div "ESS IAs related to: Water Pollution" at bounding box center [667, 344] width 1160 height 41
click at [1277, 279] on div "Air Pollution Food Waste Environmental Impact [MEDICAL_DATA] Education Soil Def…" at bounding box center [666, 278] width 1259 height 61
click at [1273, 280] on div "Air Pollution Food Waste Environmental Impact [MEDICAL_DATA] Education Soil Def…" at bounding box center [666, 278] width 1259 height 61
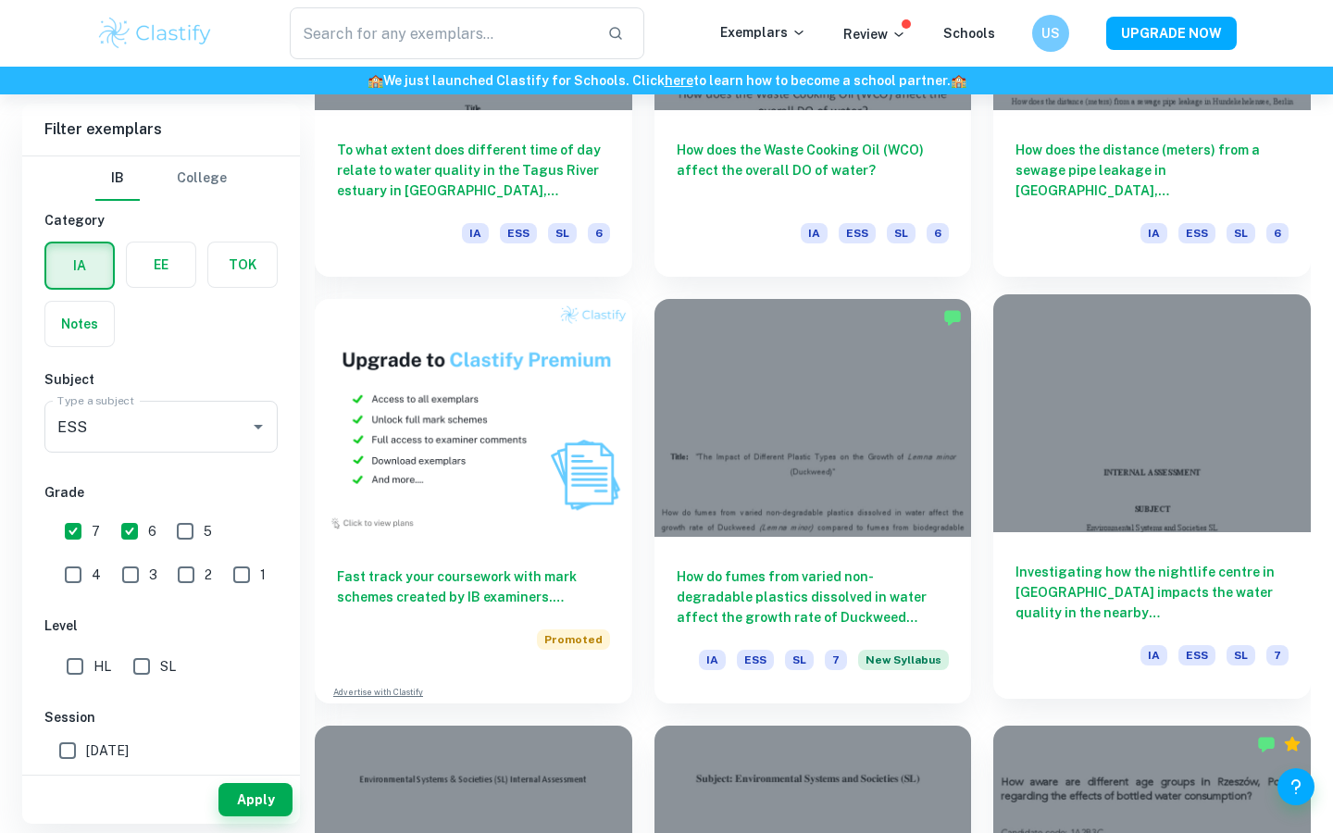
scroll to position [1247, 0]
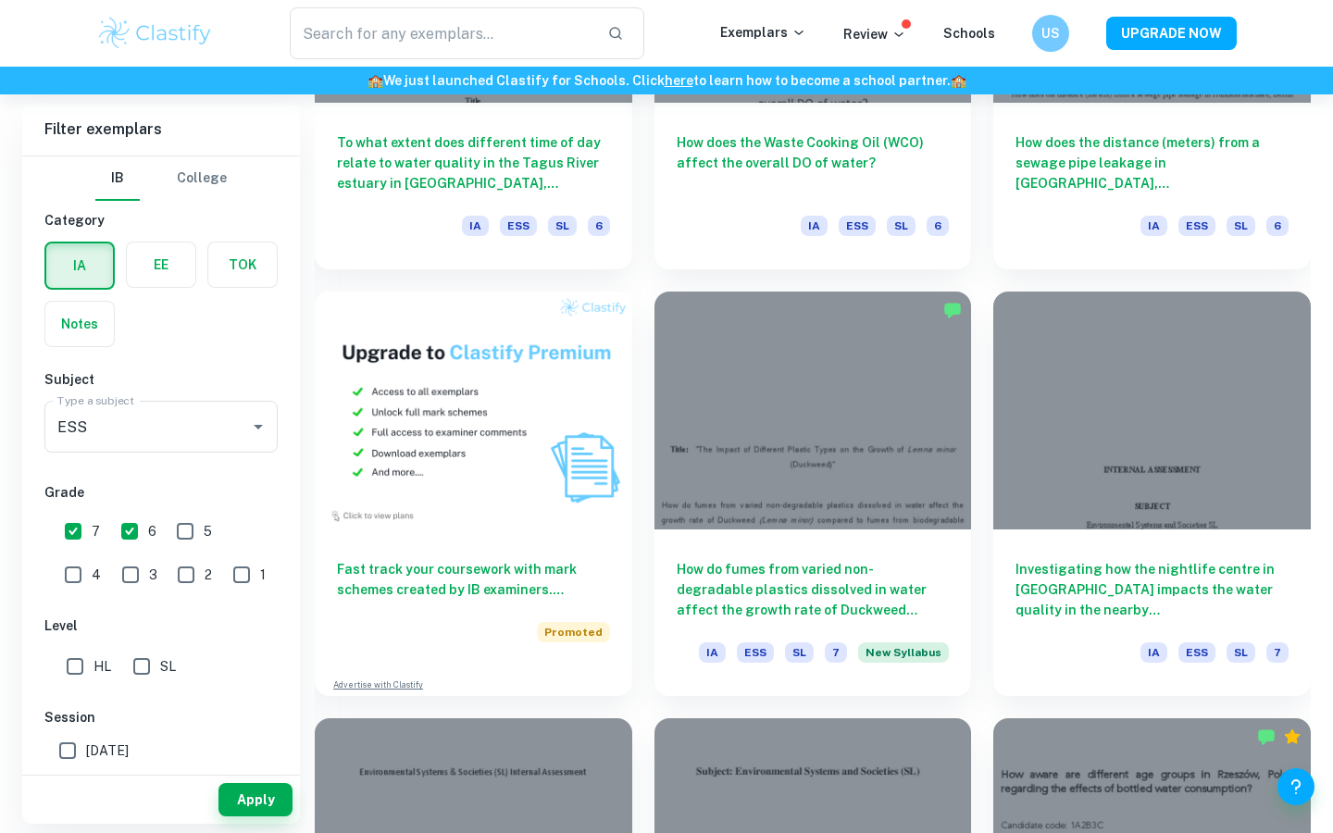
click at [979, 579] on div "Investigating how the nightlife centre in [GEOGRAPHIC_DATA] impacts the water q…" at bounding box center [1141, 482] width 340 height 427
click at [980, 579] on div "Investigating how the nightlife centre in [GEOGRAPHIC_DATA] impacts the water q…" at bounding box center [1141, 482] width 340 height 427
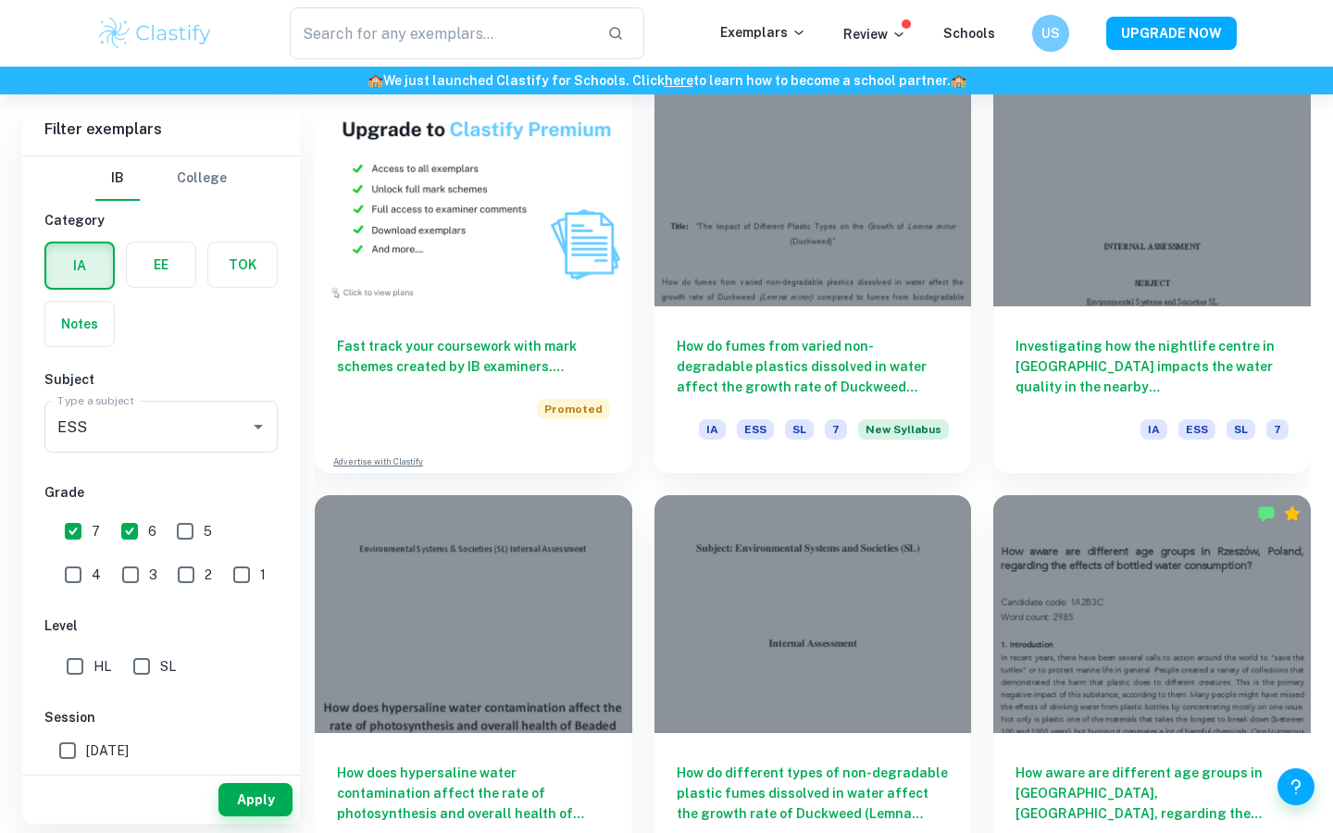
scroll to position [1475, 0]
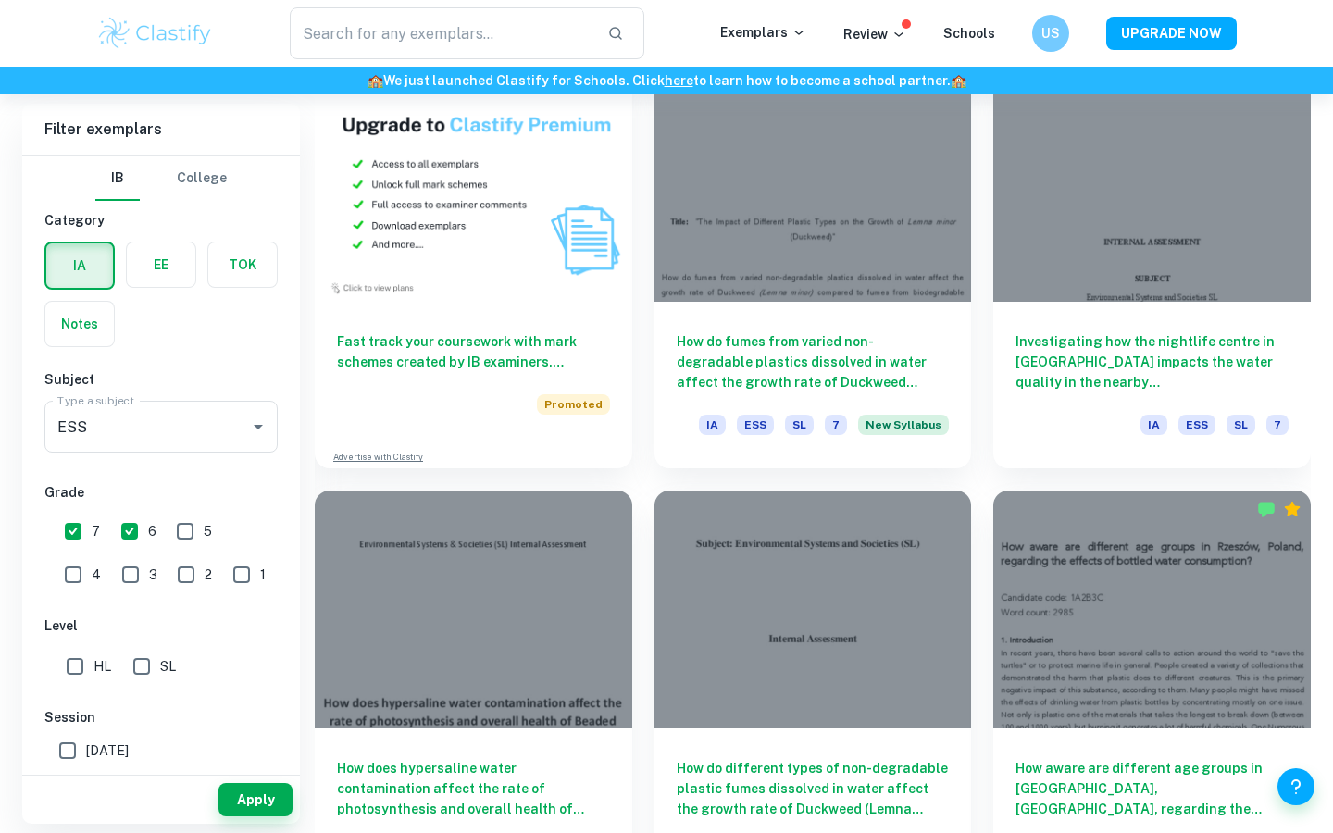
click at [980, 579] on div "How aware are different age groups in [GEOGRAPHIC_DATA], [GEOGRAPHIC_DATA], reg…" at bounding box center [1141, 681] width 340 height 427
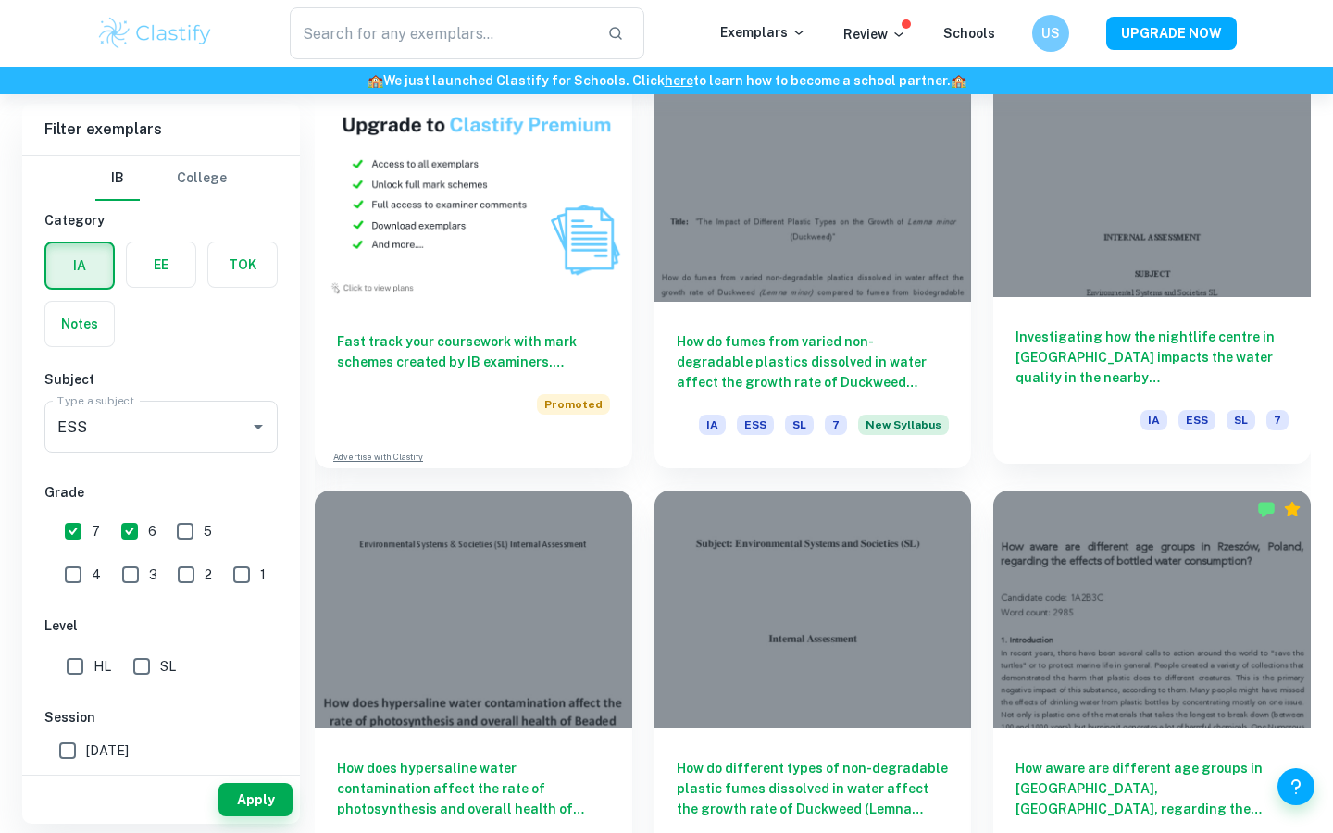
click at [1135, 308] on div "Investigating how the nightlife centre in [GEOGRAPHIC_DATA] impacts the water q…" at bounding box center [1152, 380] width 318 height 167
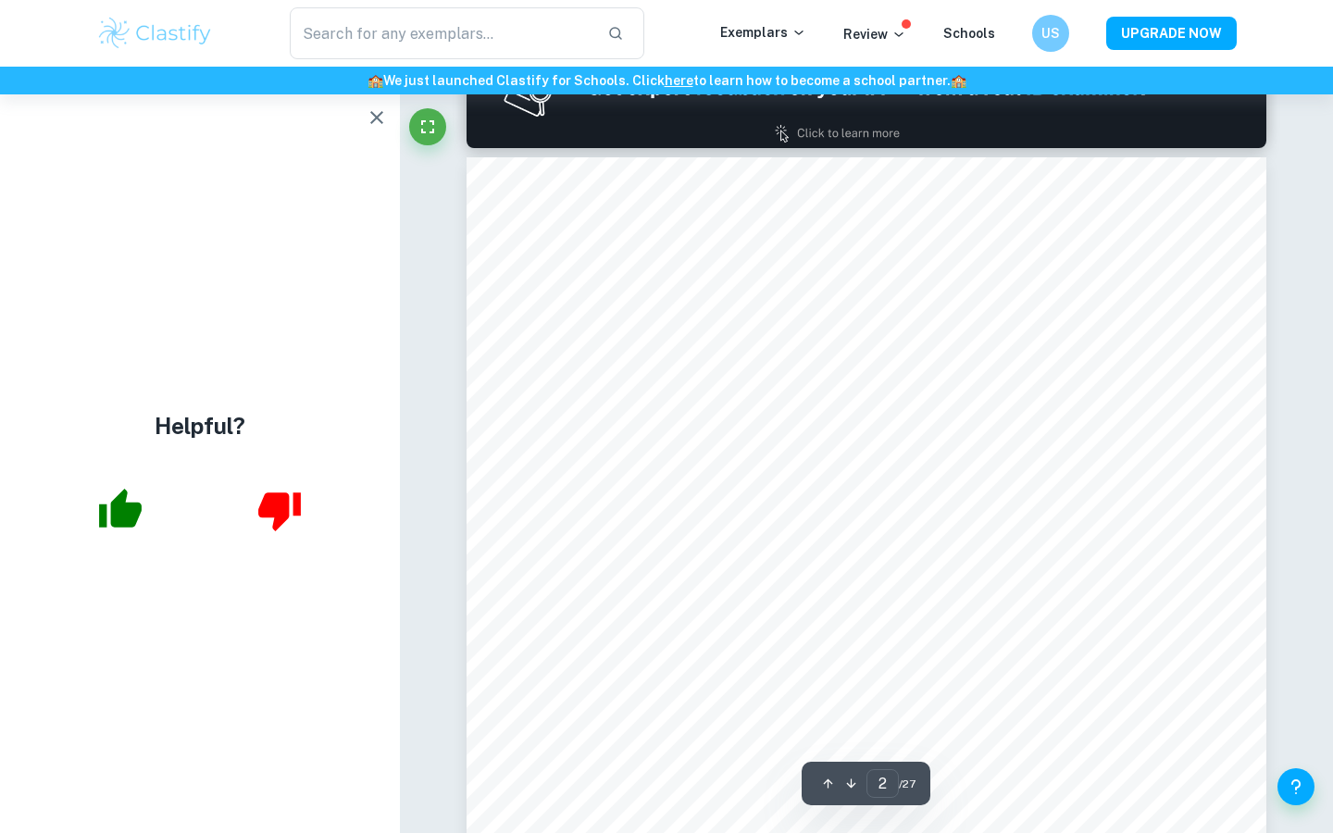
scroll to position [1268, 0]
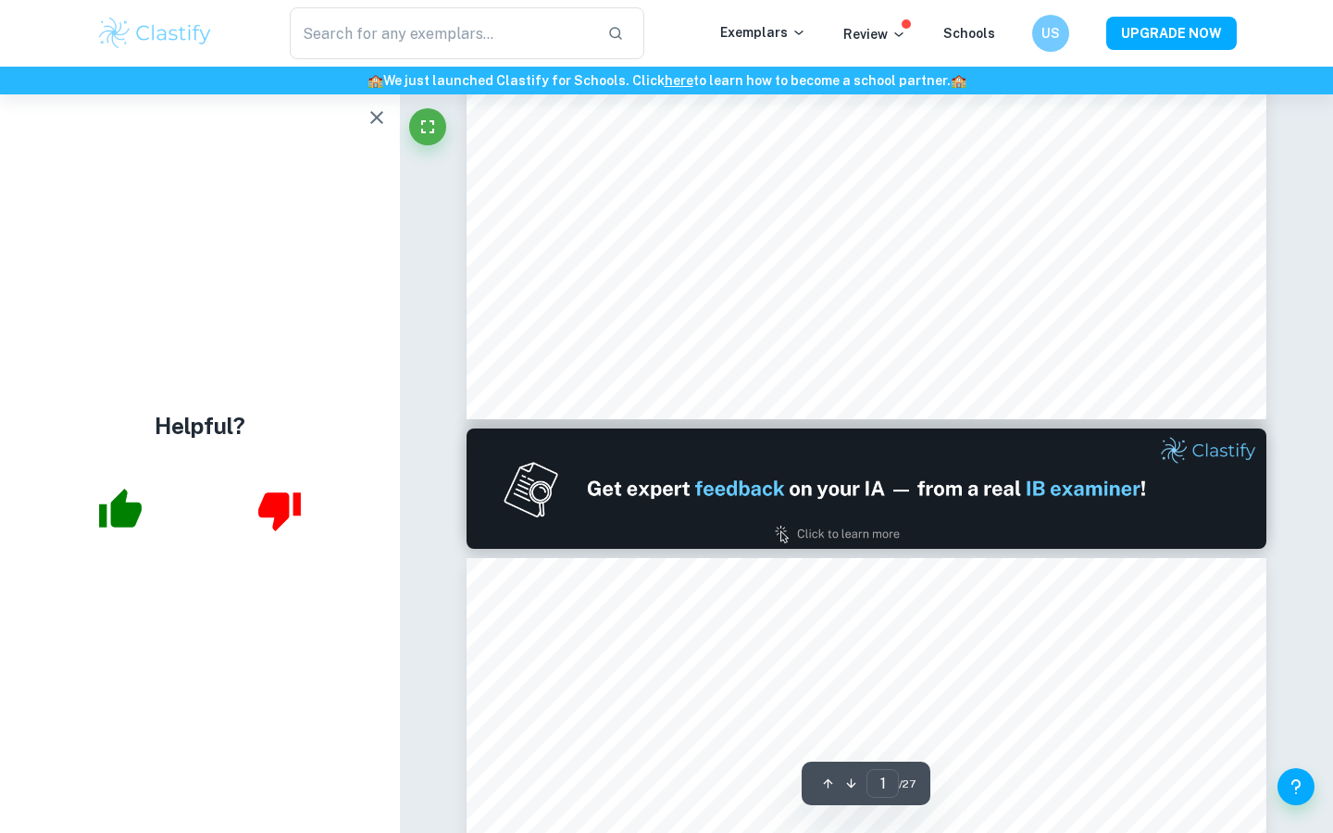
type input "2"
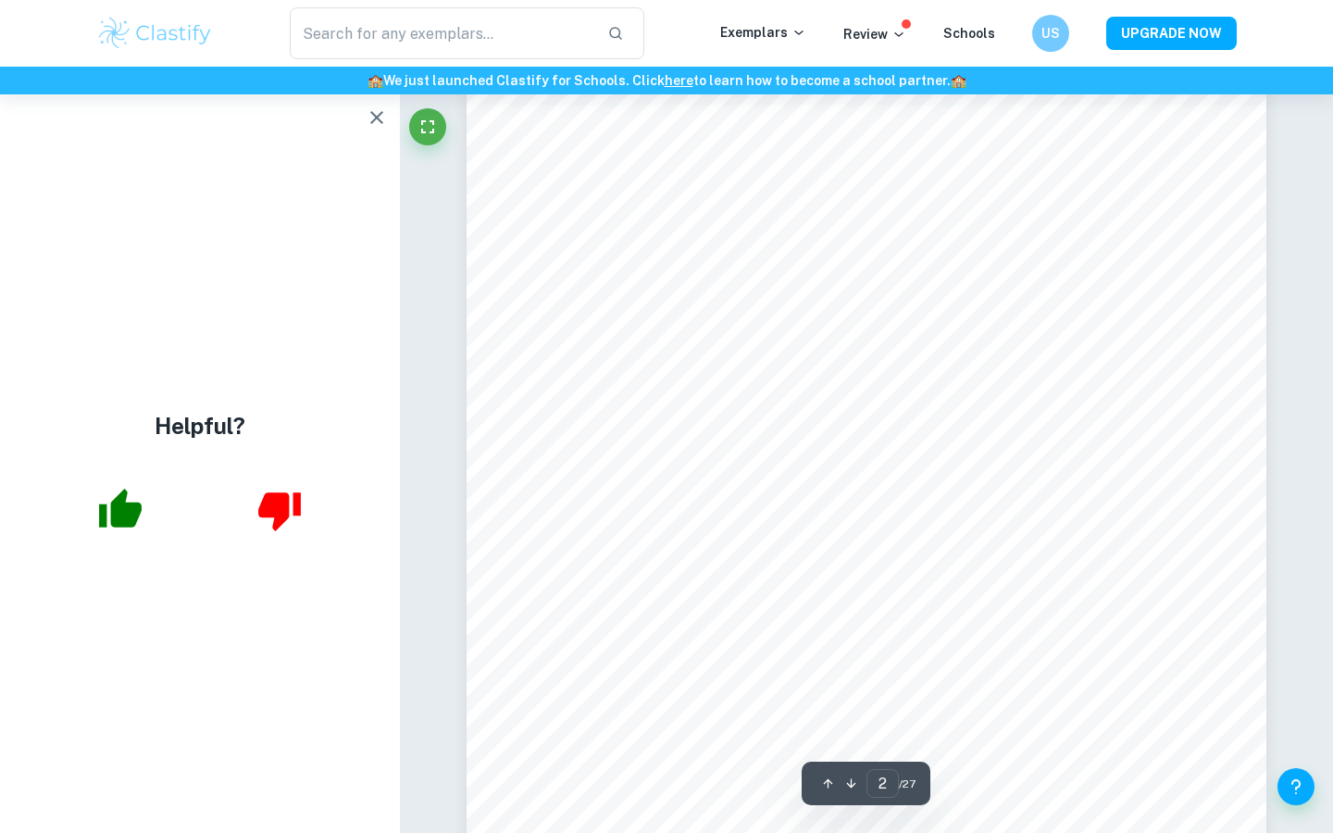
scroll to position [1217, 0]
